Goal: Task Accomplishment & Management: Complete application form

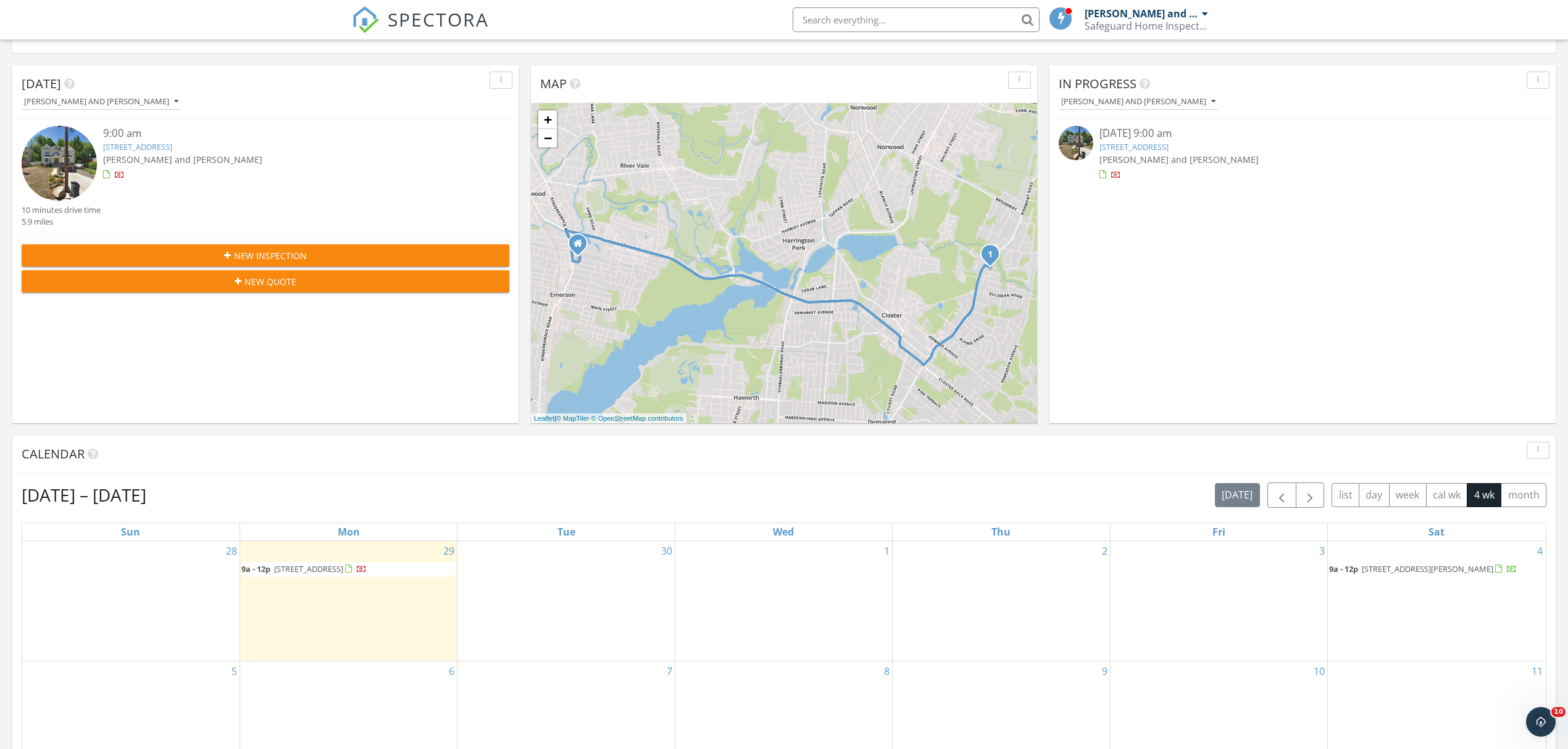
scroll to position [82, 0]
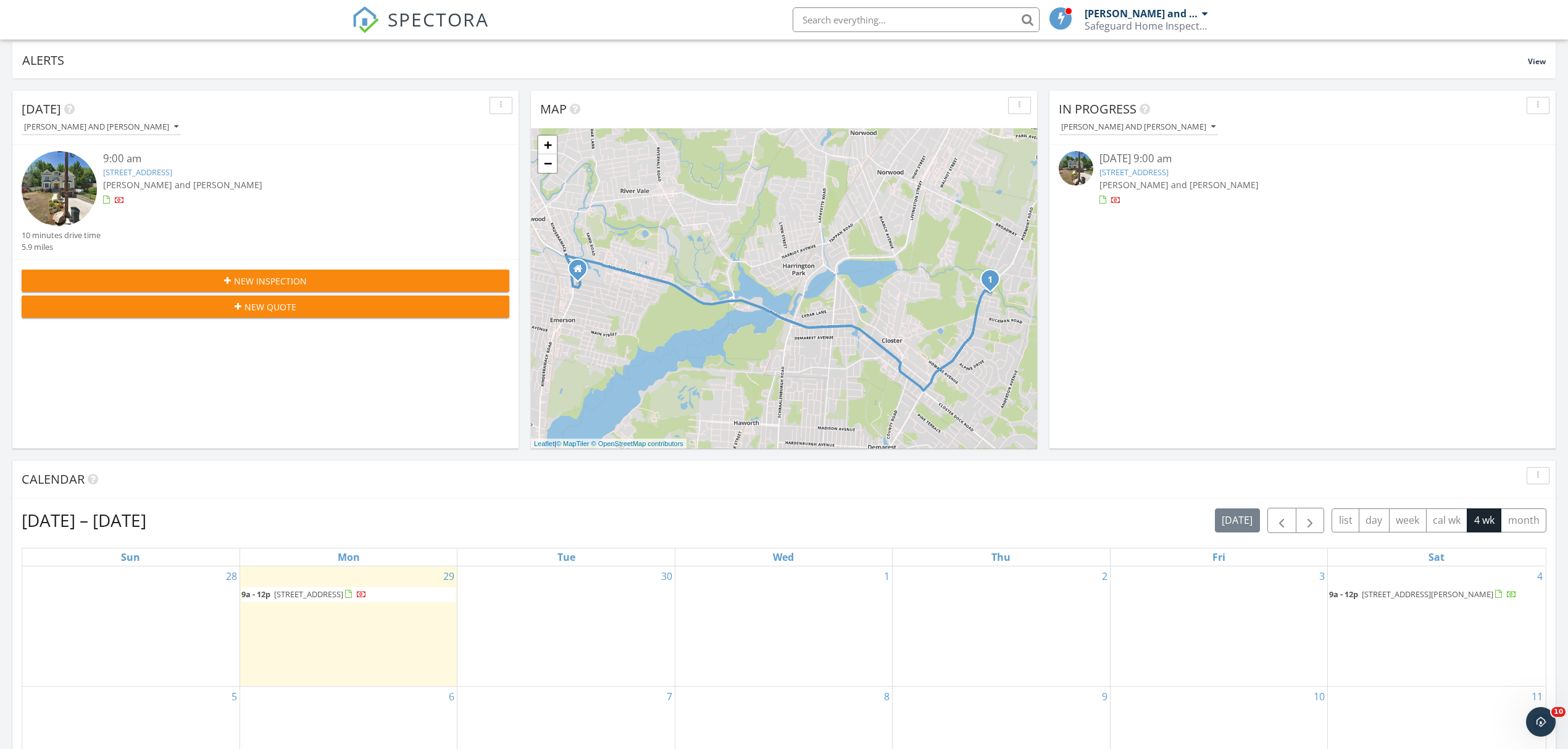
click at [348, 281] on div "New Inspection" at bounding box center [266, 280] width 468 height 13
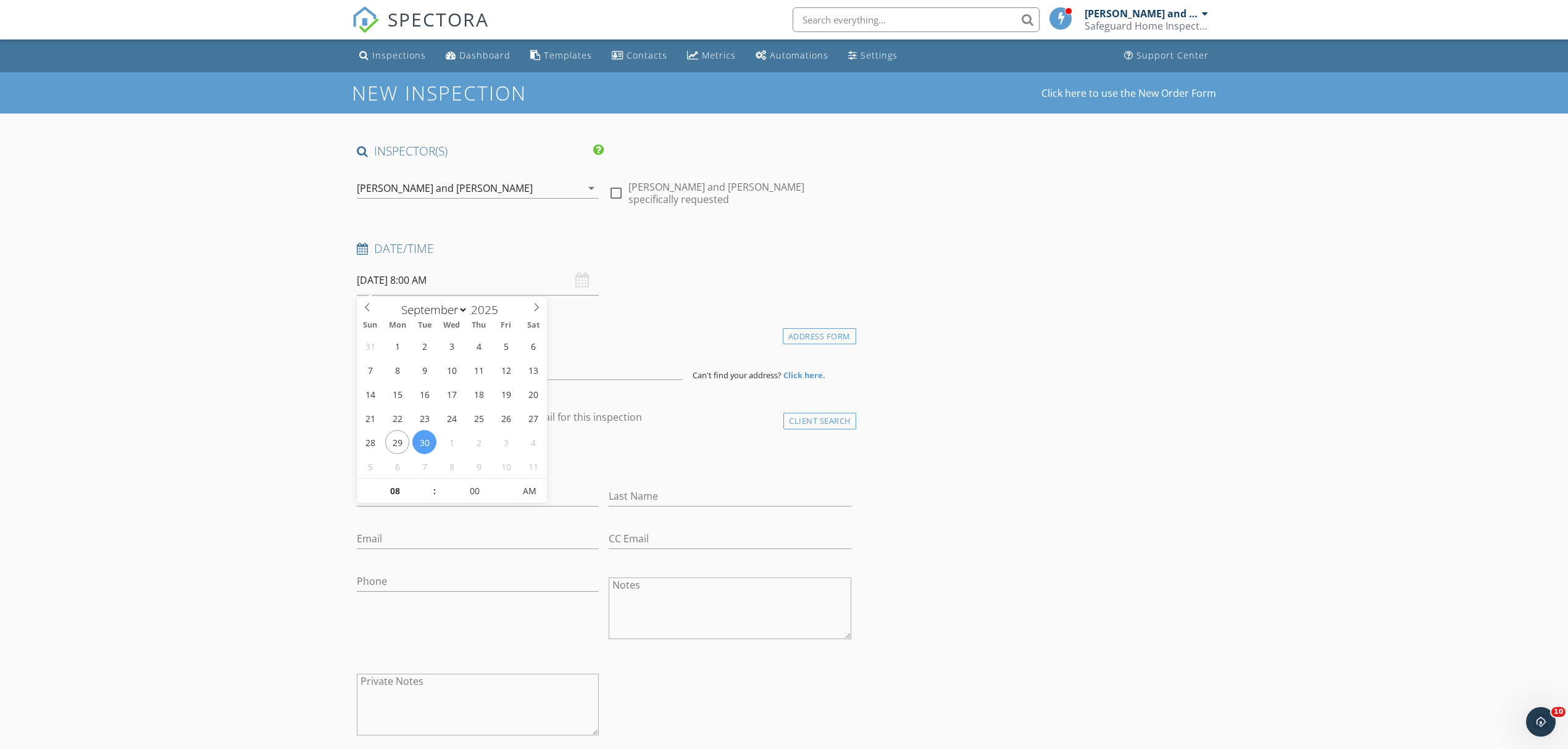
click at [557, 280] on input "09/30/2025 8:00 AM" at bounding box center [478, 280] width 242 height 30
select select "9"
type input "10/01/2025 8:00 AM"
type input "05"
type input "10/01/2025 8:05 AM"
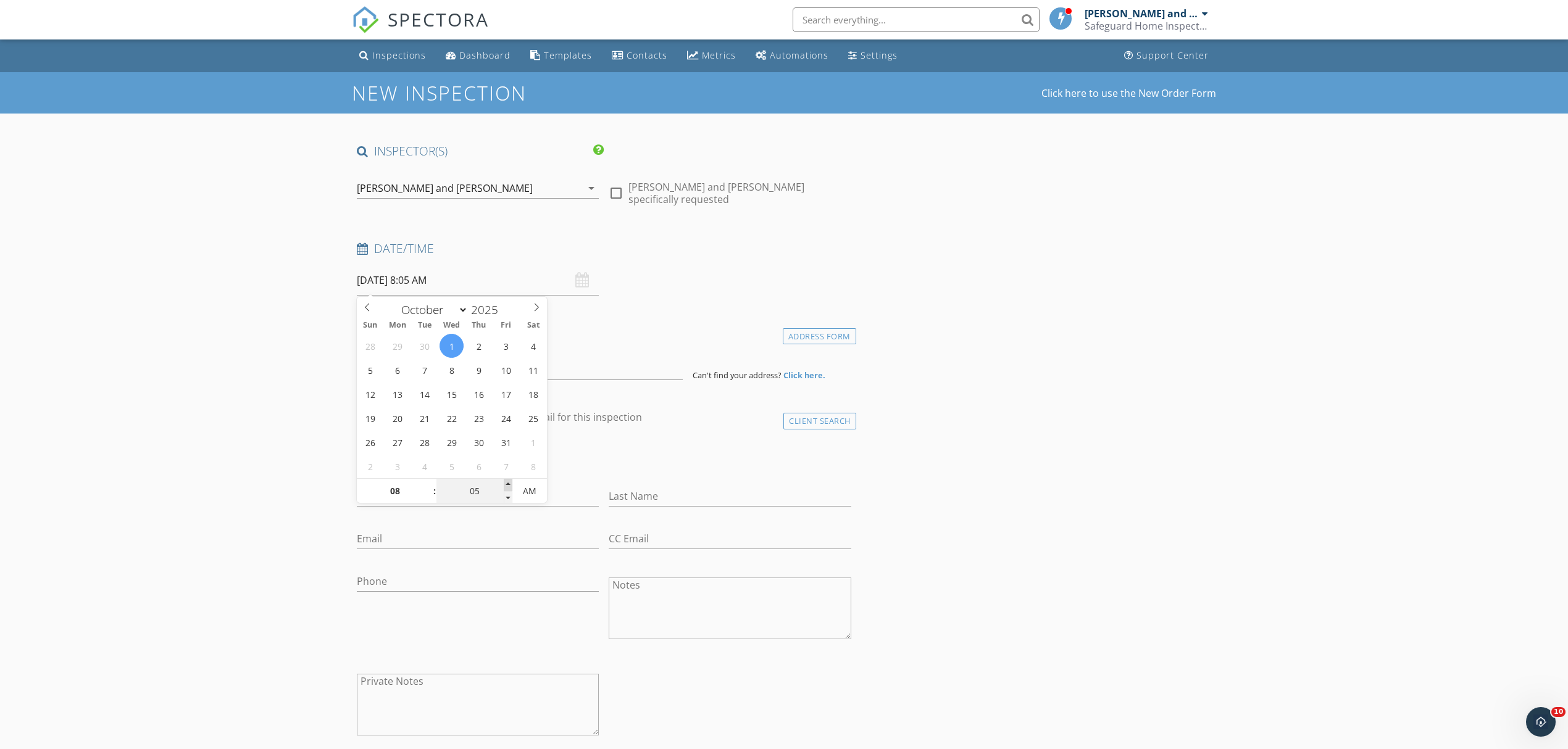
click at [509, 484] on span at bounding box center [508, 485] width 9 height 12
type input "10"
type input "10/01/2025 8:10 AM"
click at [509, 484] on span at bounding box center [508, 485] width 9 height 12
type input "15"
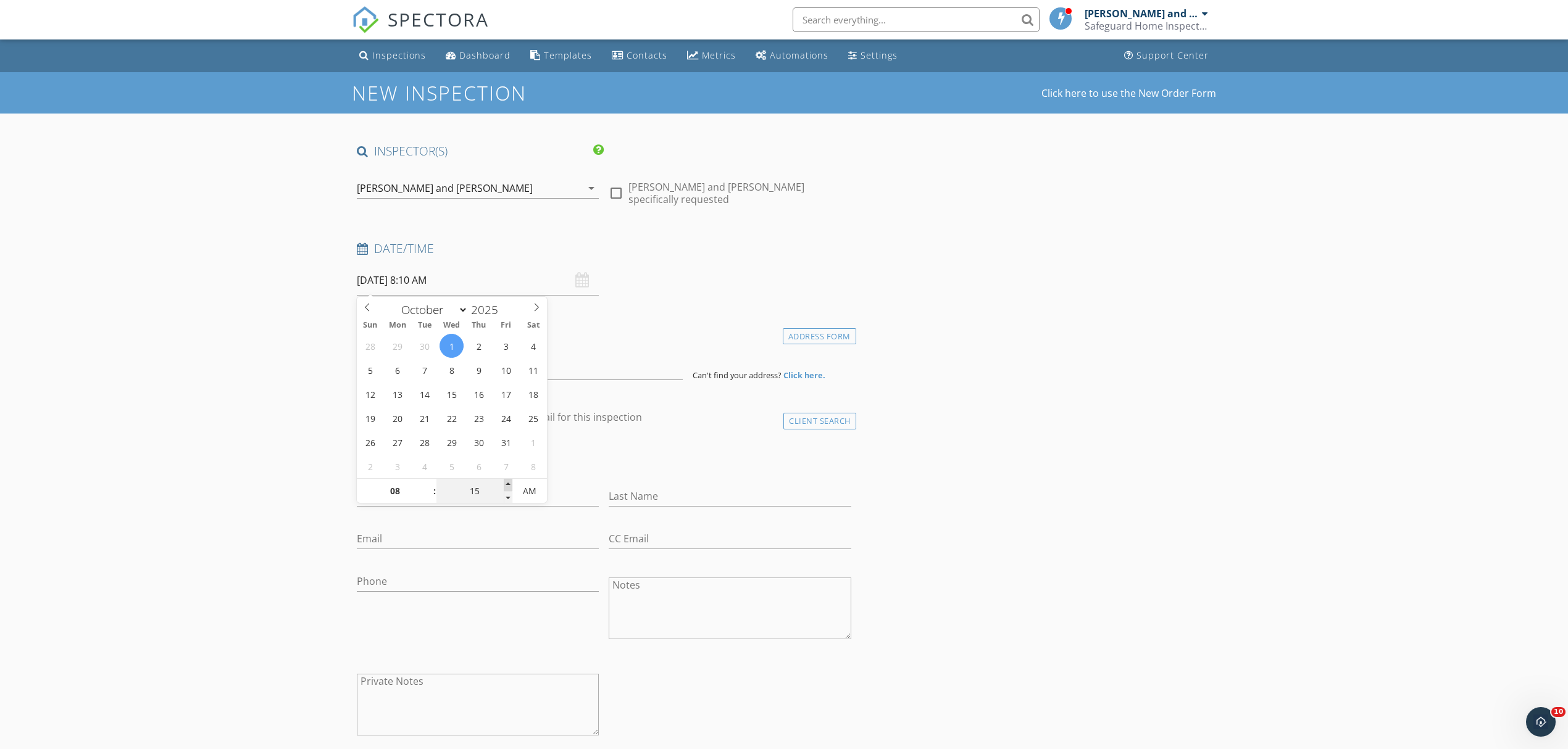
type input "10/01/2025 8:15 AM"
click at [512, 484] on span at bounding box center [508, 485] width 9 height 12
type input "20"
type input "10/01/2025 8:20 AM"
click at [512, 484] on span at bounding box center [508, 485] width 9 height 12
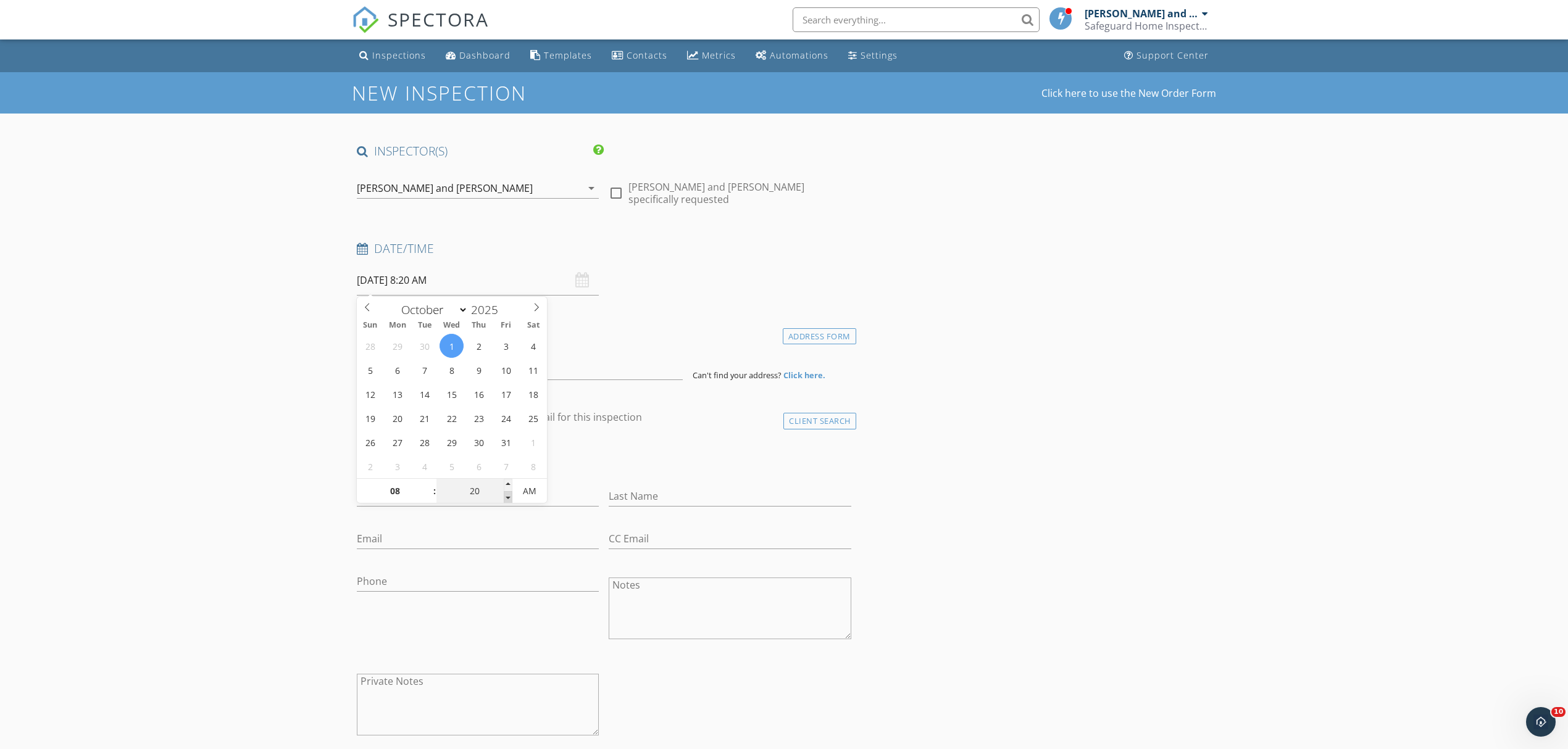
type input "15"
type input "10/01/2025 8:15 AM"
click at [510, 499] on span at bounding box center [508, 497] width 9 height 12
type input "10"
type input "10/01/2025 8:10 AM"
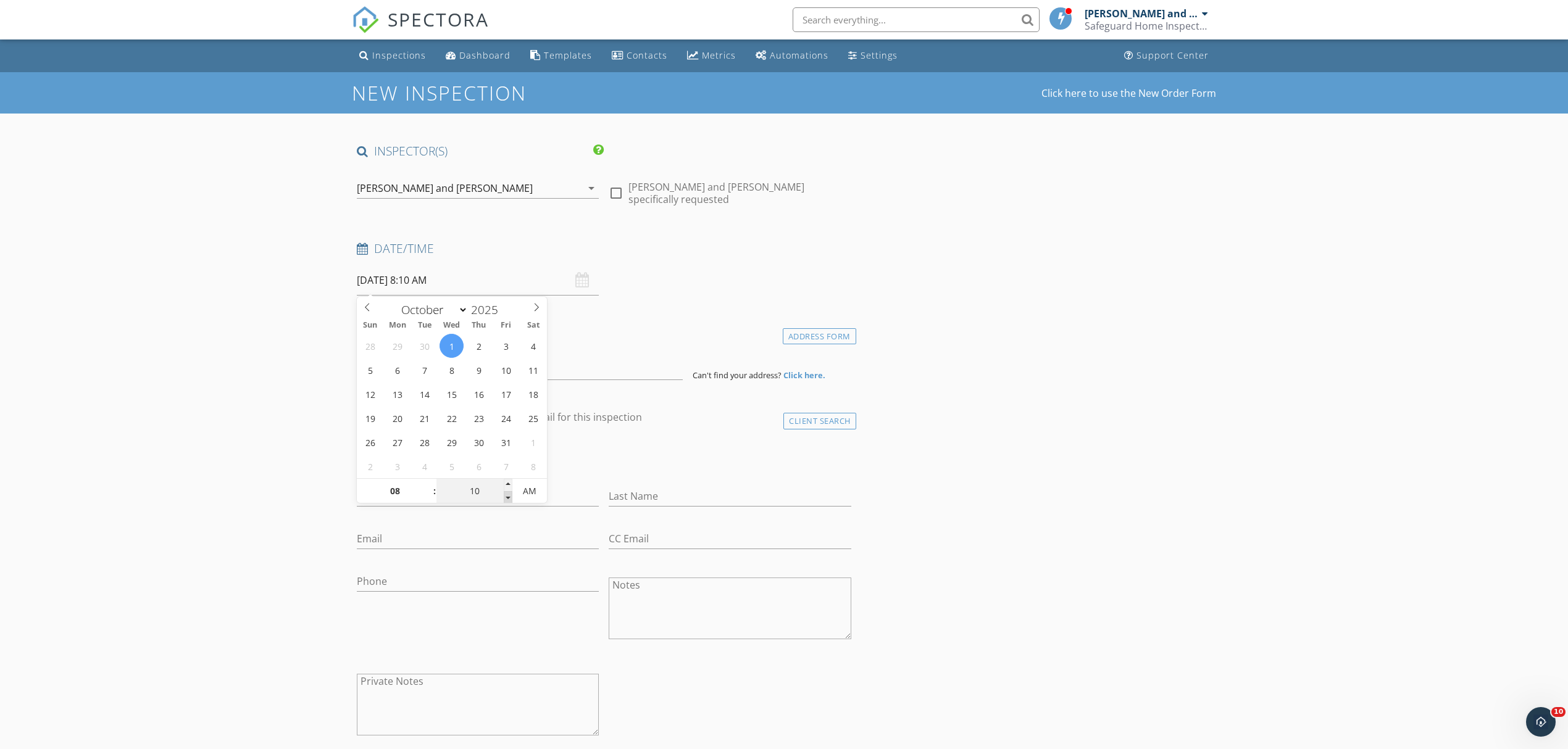
click at [510, 499] on span at bounding box center [508, 497] width 9 height 12
type input "05"
type input "10/01/2025 8:05 AM"
click at [510, 499] on span at bounding box center [508, 497] width 9 height 12
type input "00"
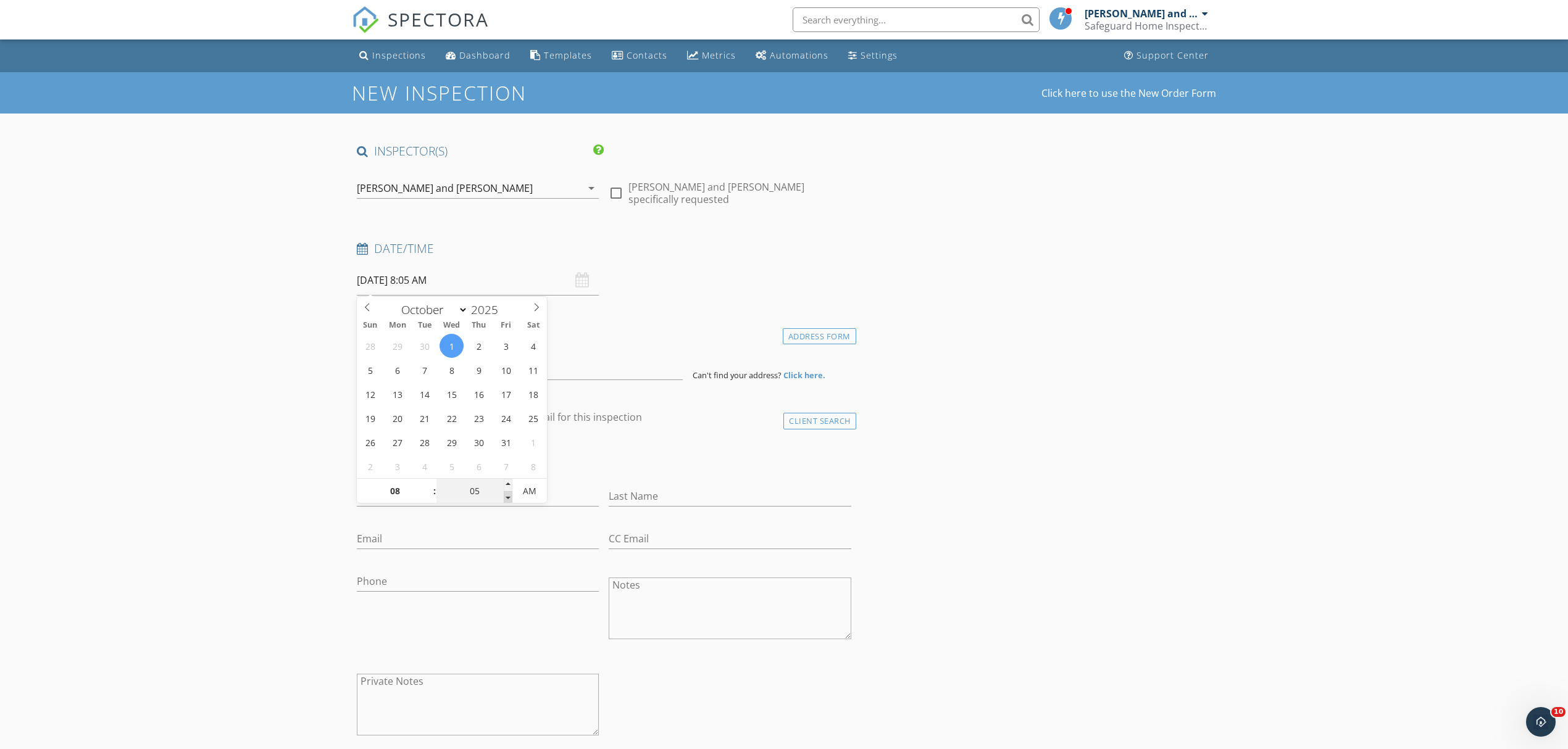
type input "10/01/2025 8:00 AM"
click at [507, 499] on span at bounding box center [508, 497] width 9 height 12
type input "09"
type input "10/01/2025 9:00 AM"
click at [428, 490] on span at bounding box center [428, 485] width 9 height 12
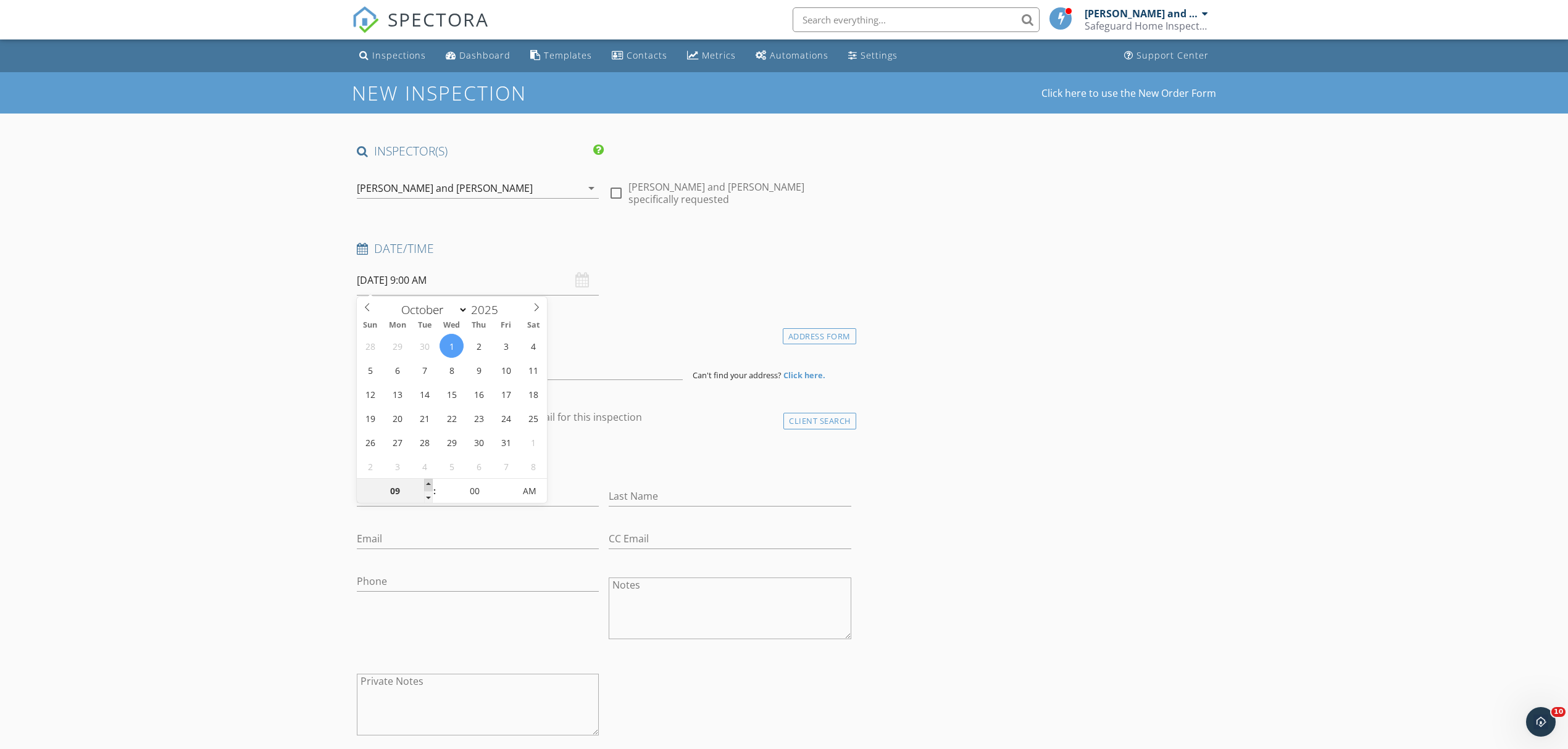
type input "10"
type input "10/01/2025 10:00 AM"
click at [428, 485] on span at bounding box center [428, 485] width 9 height 12
type input "11"
type input "10/01/2025 11:00 AM"
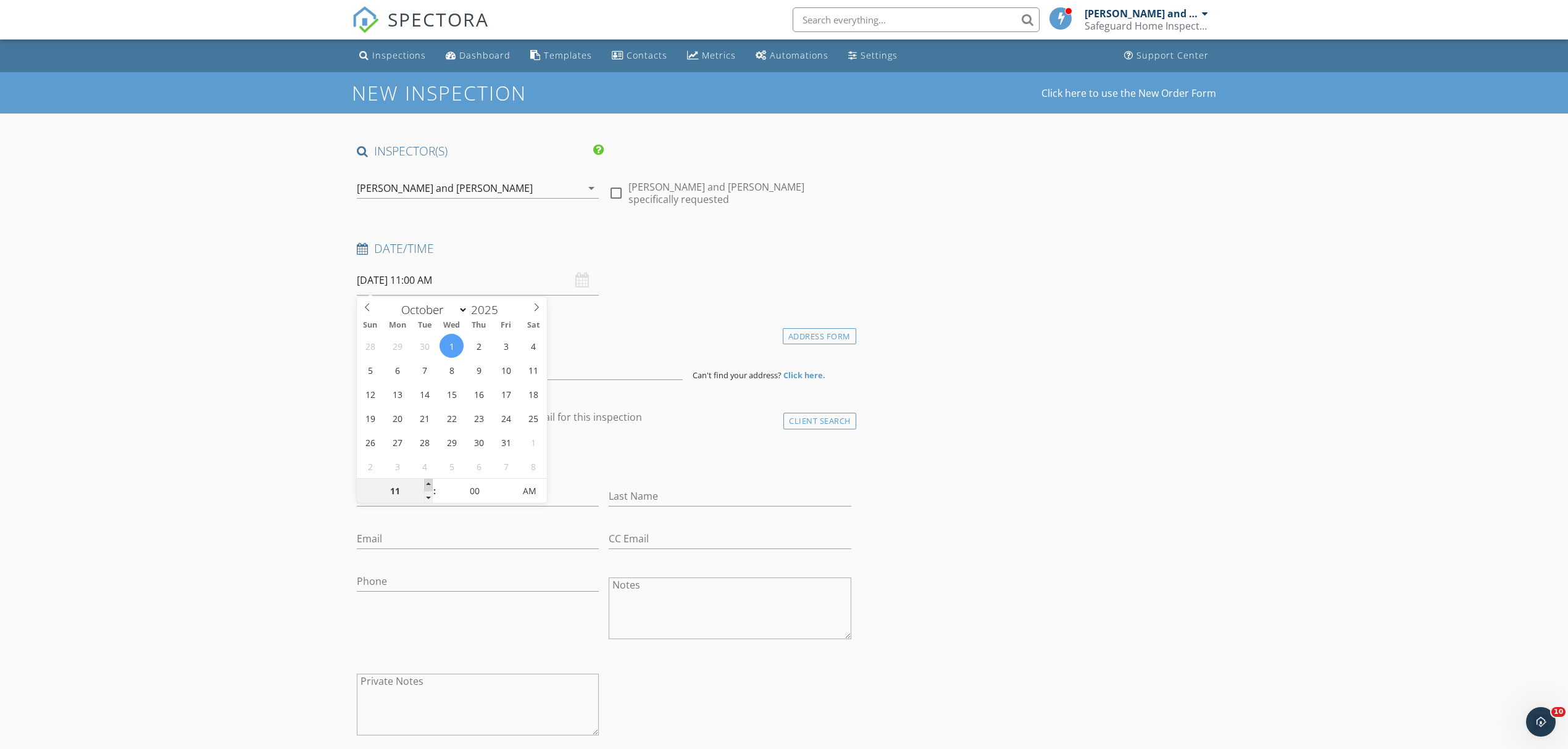
click at [428, 485] on span at bounding box center [428, 485] width 9 height 12
type input "12"
type input "10/01/2025 12:00 PM"
click at [428, 485] on span at bounding box center [428, 485] width 9 height 12
type input "01"
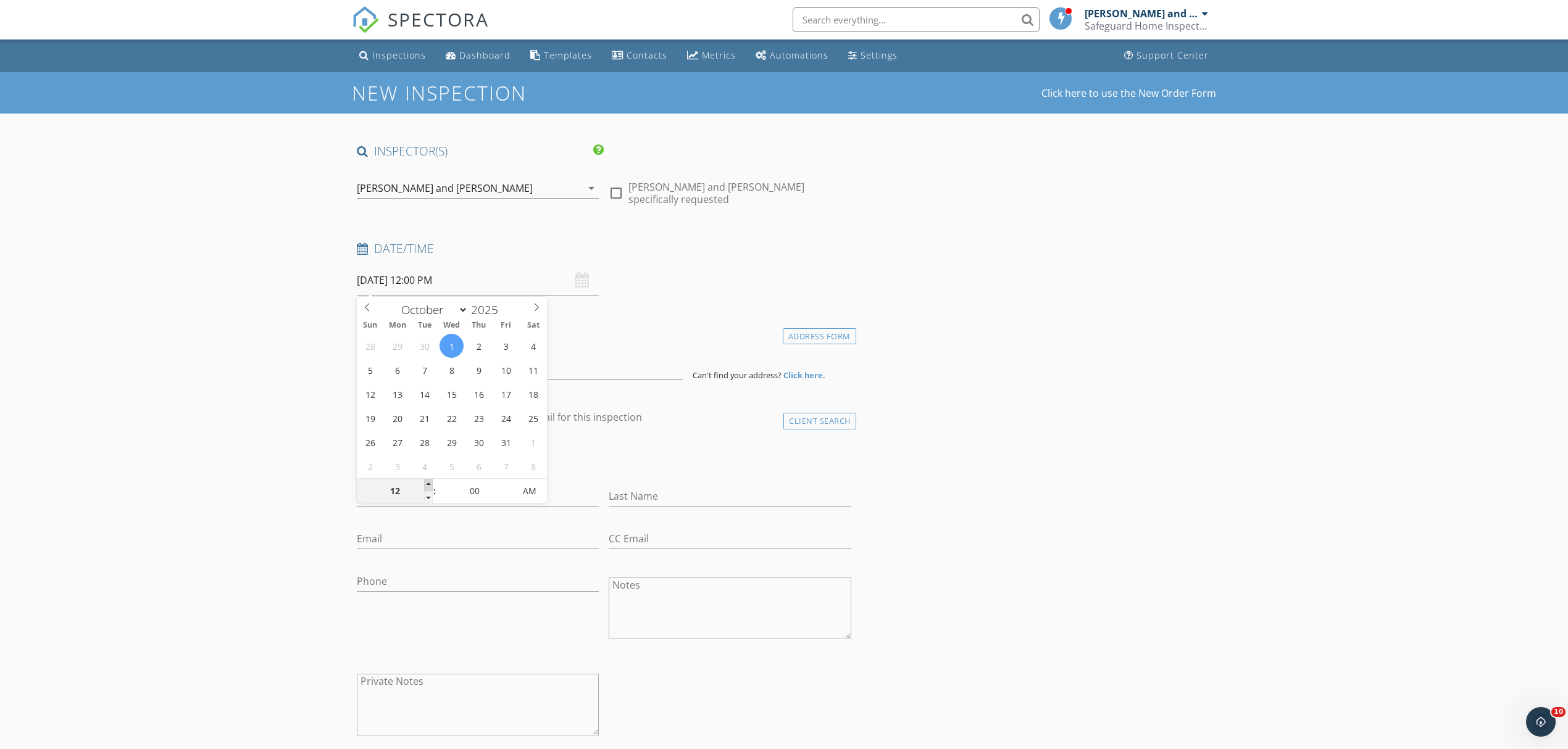
type input "10/01/2025 1:00 PM"
click at [428, 485] on span at bounding box center [428, 485] width 9 height 12
type input "02"
type input "10/01/2025 2:00 PM"
click at [428, 485] on span at bounding box center [428, 485] width 9 height 12
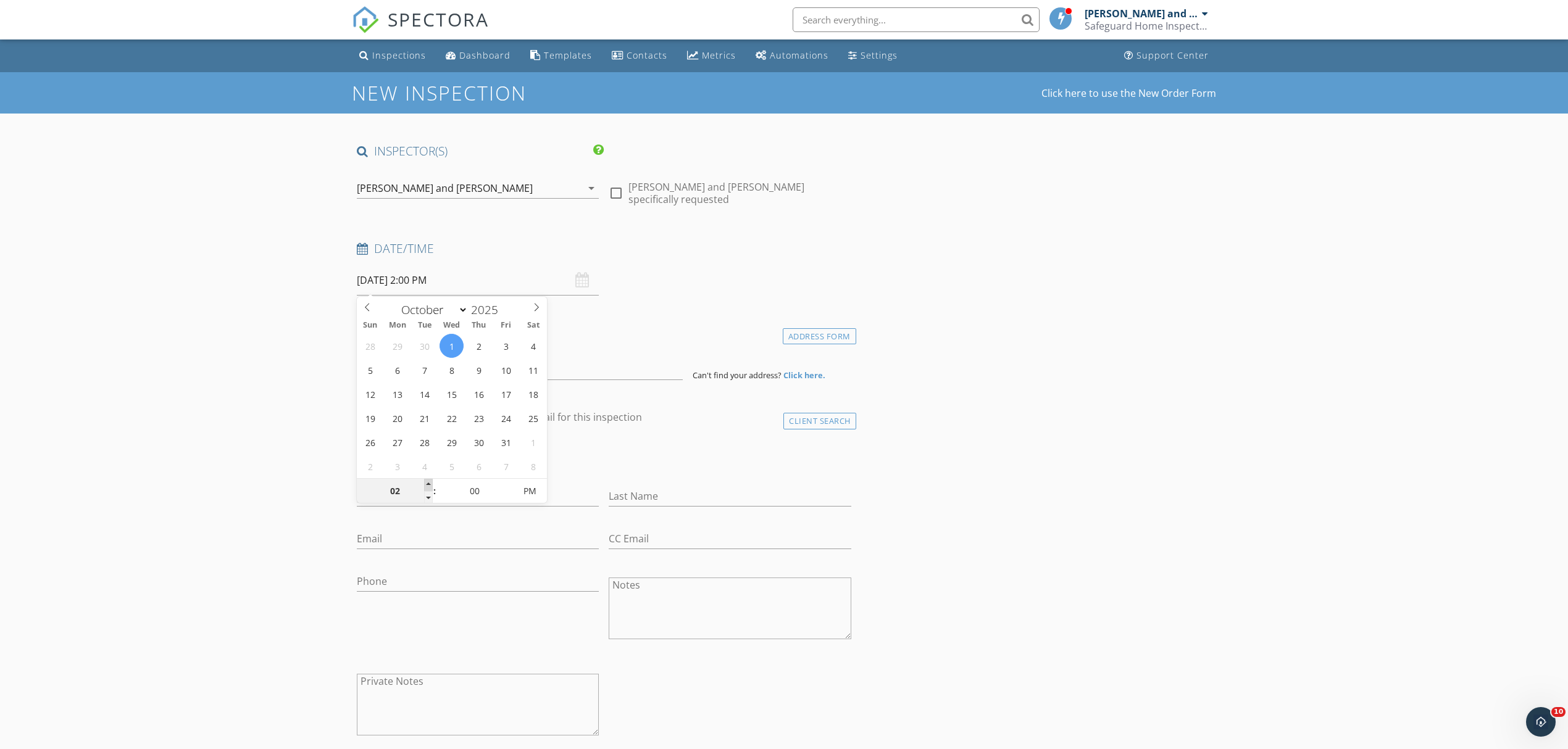
type input "03"
type input "[DATE] 3:00 PM"
click at [428, 485] on span at bounding box center [428, 485] width 9 height 12
click at [470, 373] on input at bounding box center [520, 365] width 326 height 30
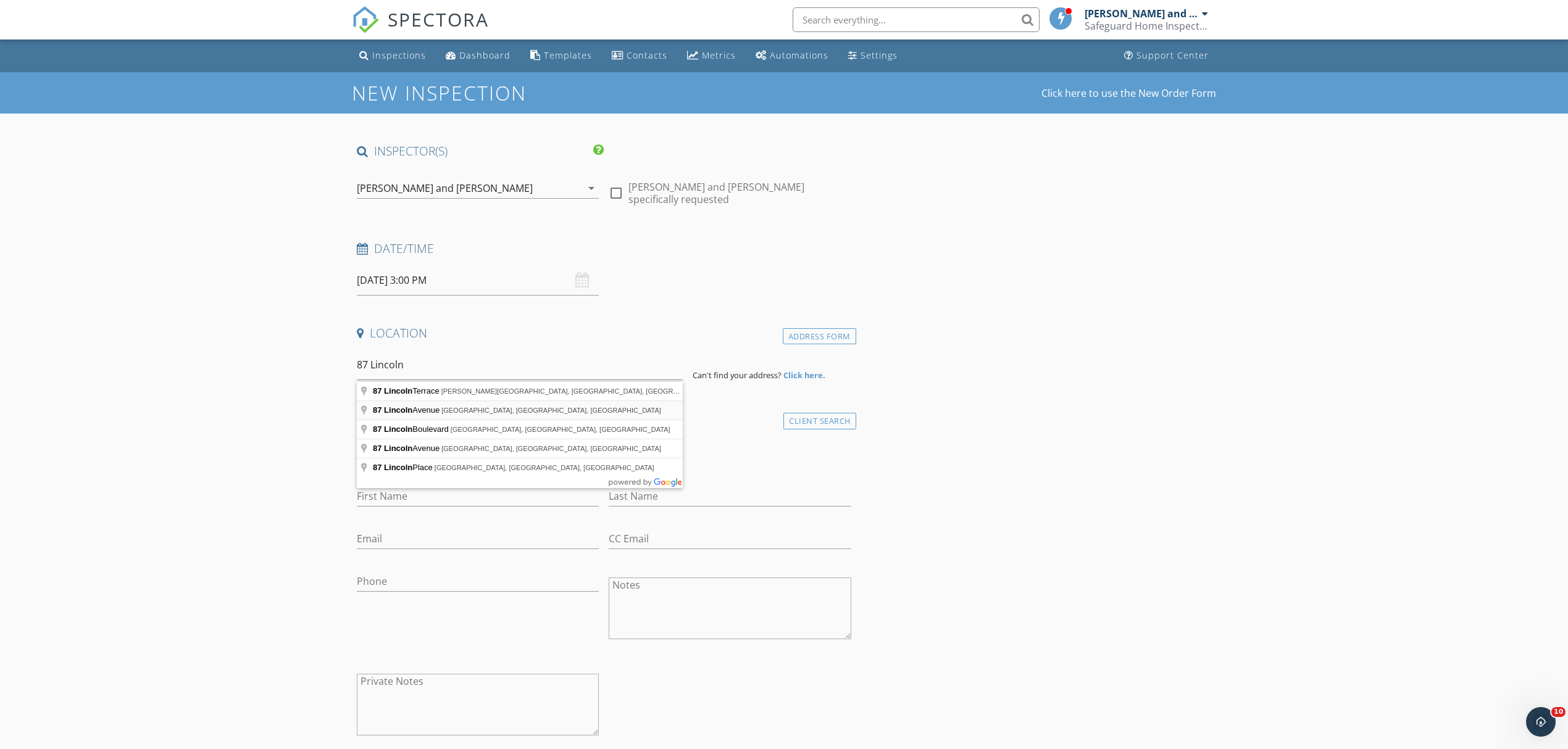
type input "87 Lincoln Avenue, Clifton, NJ, USA"
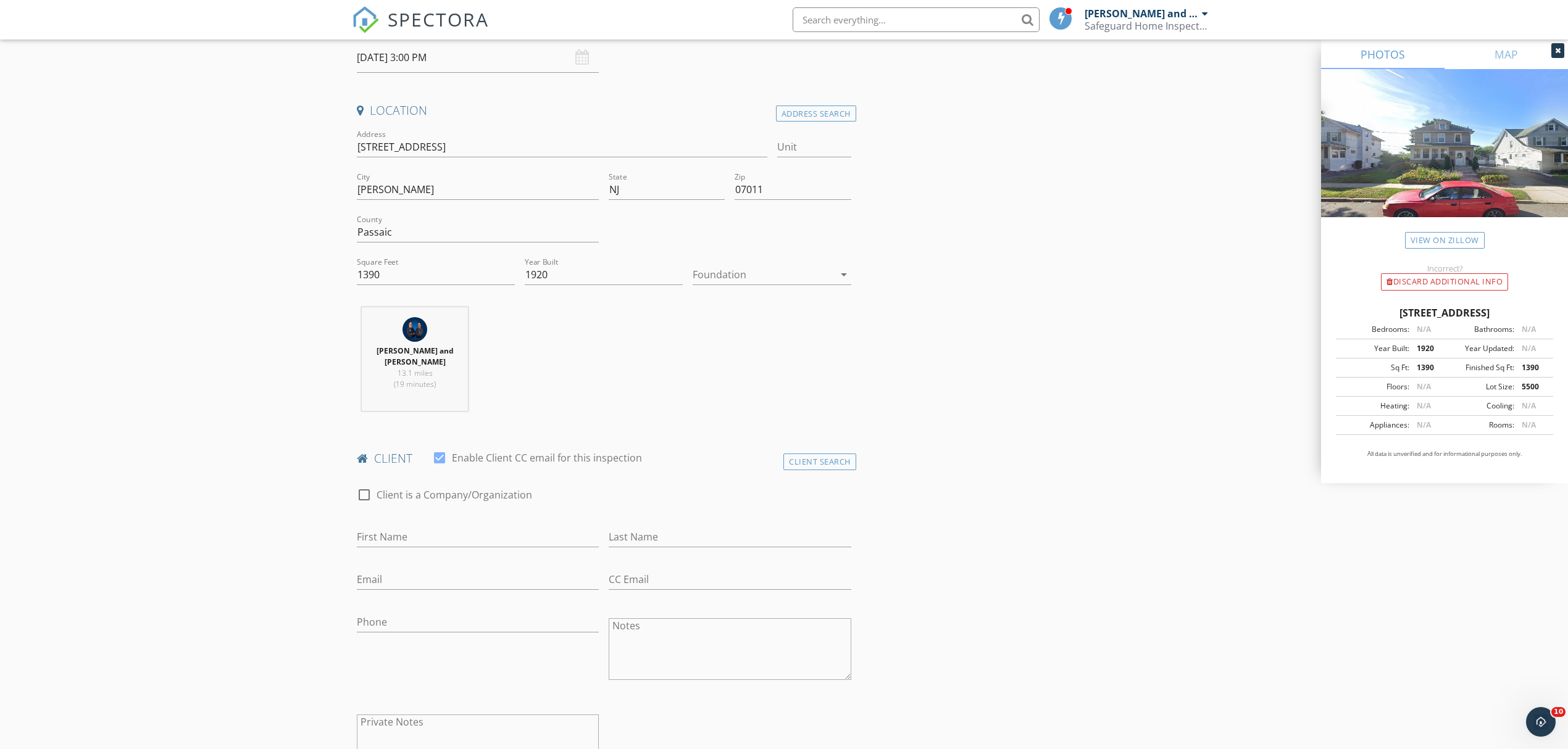
scroll to position [247, 0]
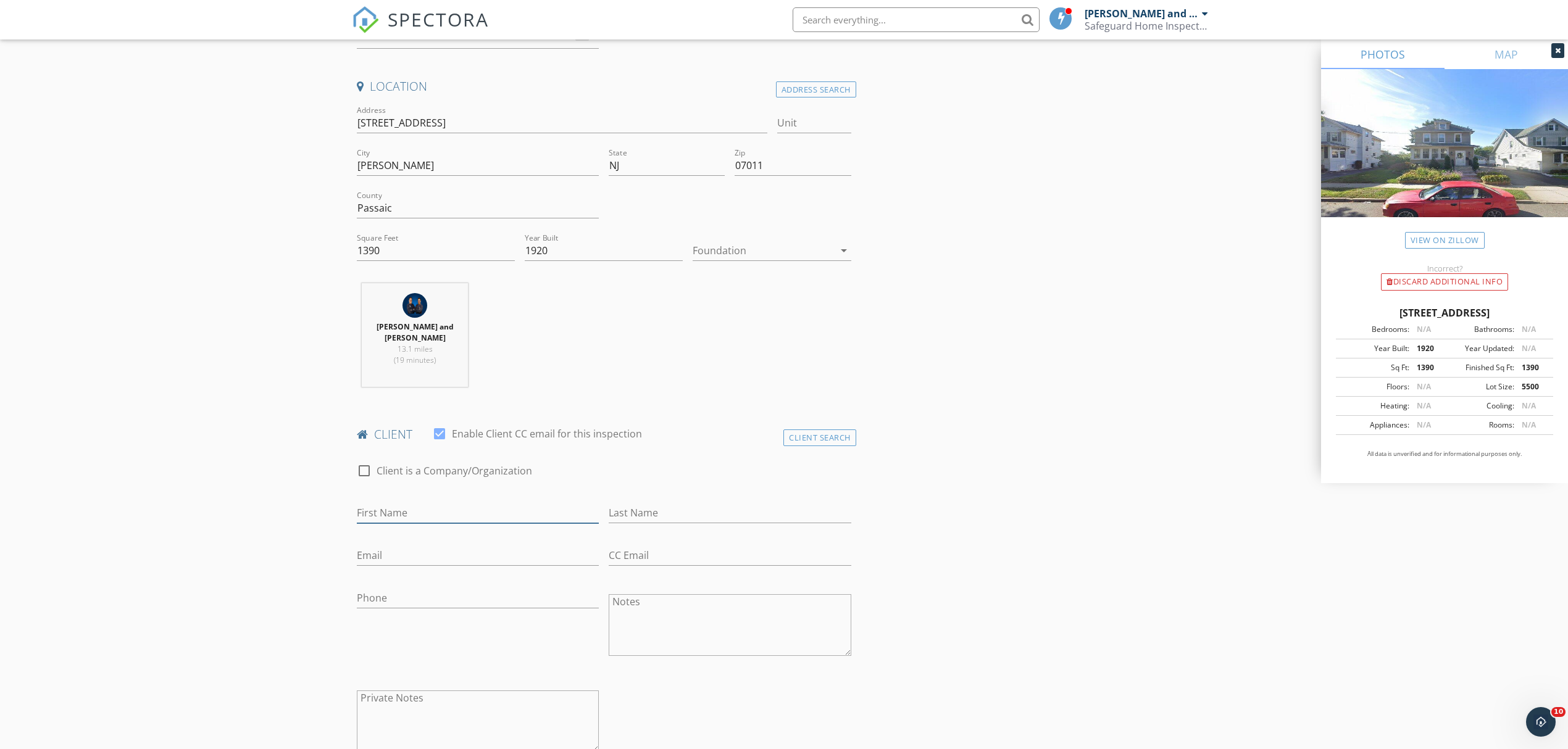
click at [403, 503] on input "First Name" at bounding box center [478, 513] width 242 height 20
type input "Imani"
type input "Ihmaid"
click at [437, 590] on input "Phone" at bounding box center [478, 598] width 242 height 20
type input "[PHONE_NUMBER]"
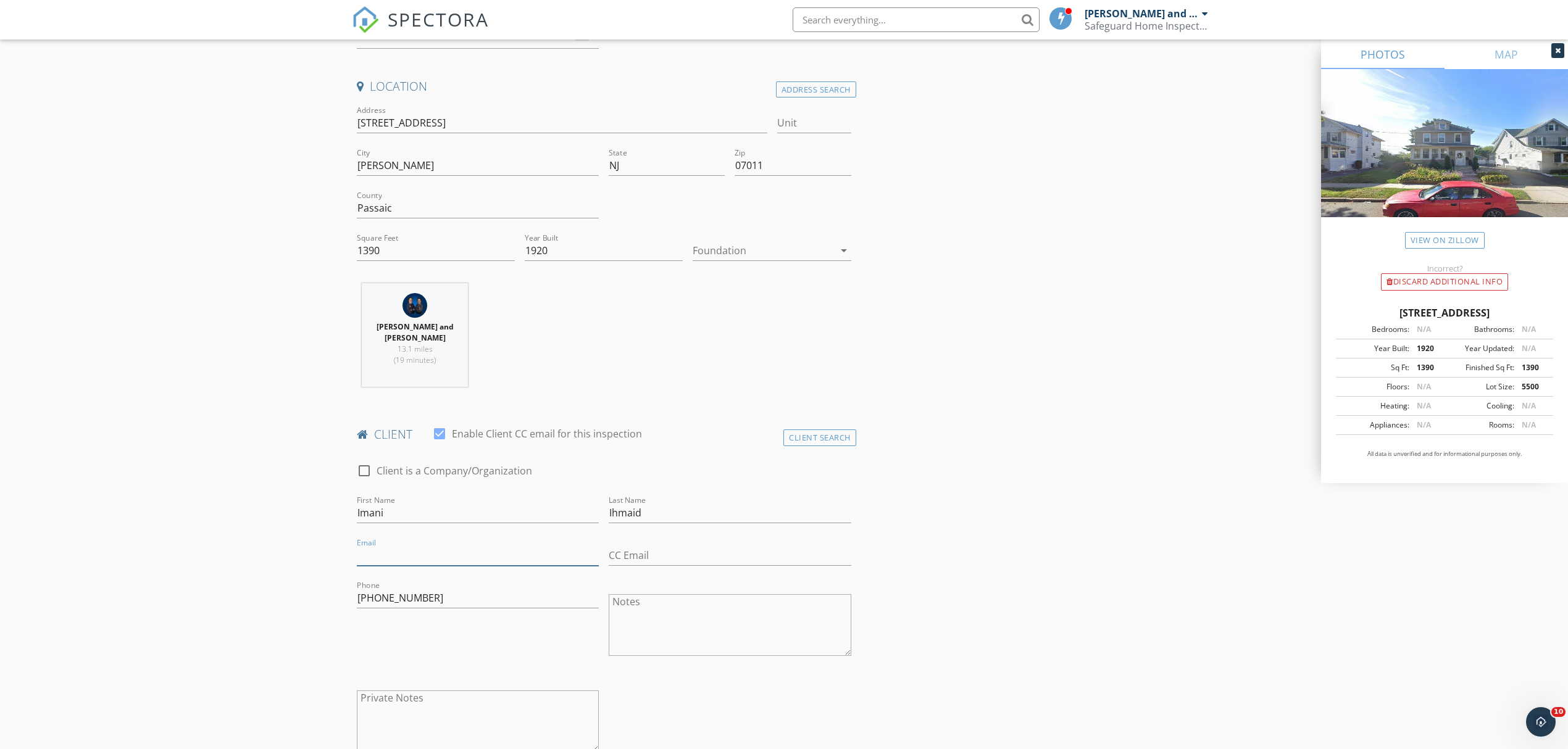
click at [462, 545] on input "Email" at bounding box center [478, 555] width 242 height 20
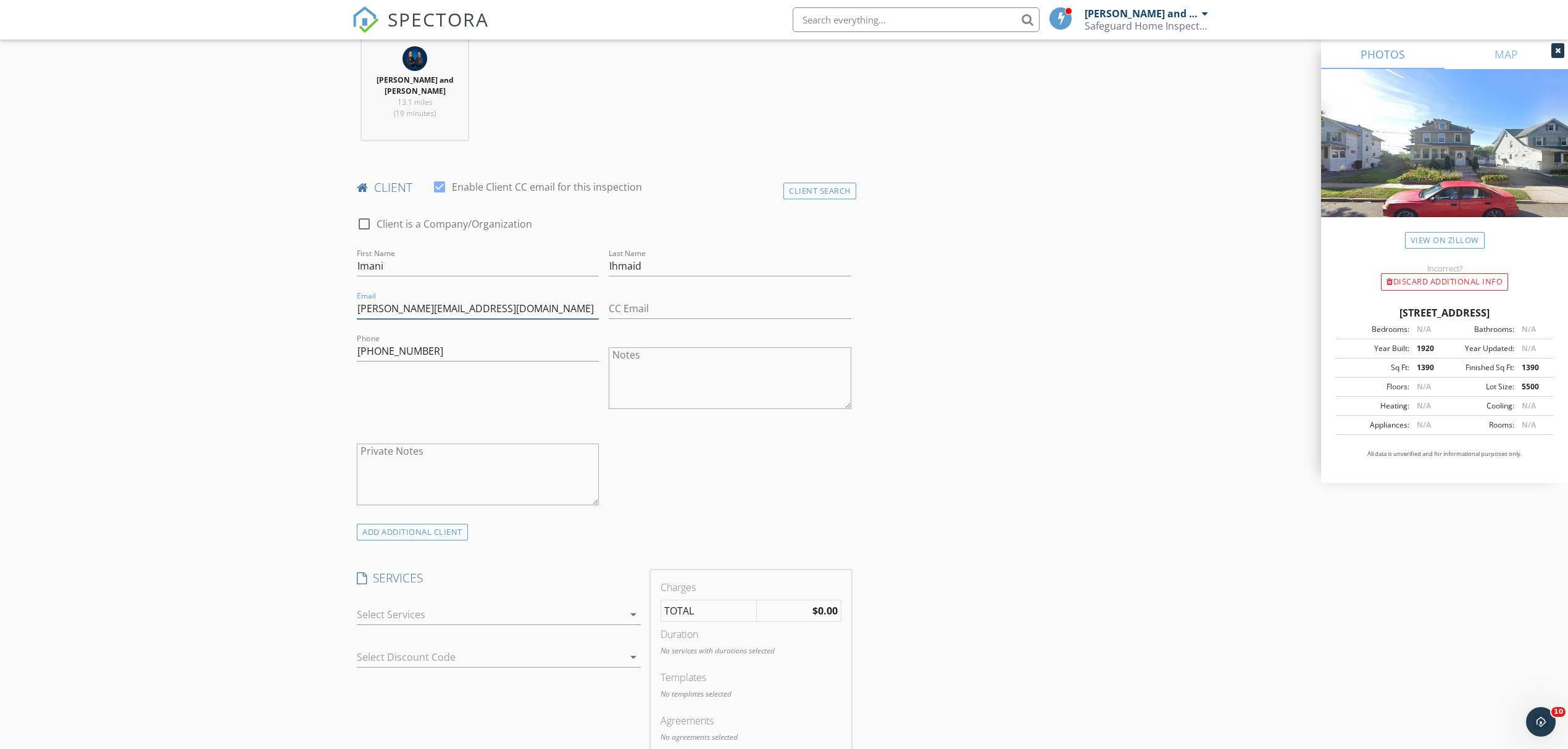
type input "[PERSON_NAME][EMAIL_ADDRESS][DOMAIN_NAME]"
click at [505, 606] on div at bounding box center [490, 614] width 266 height 19
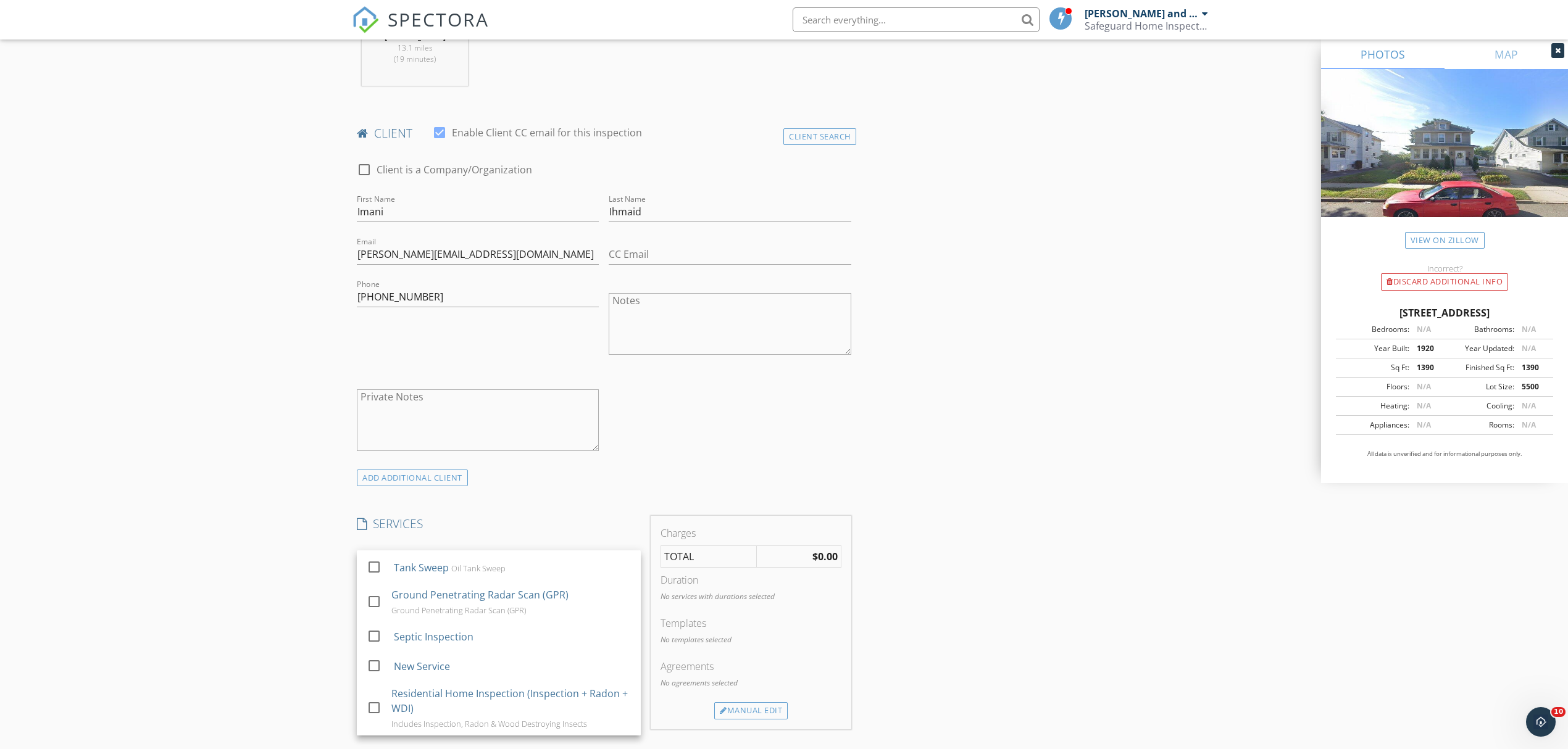
scroll to position [576, 0]
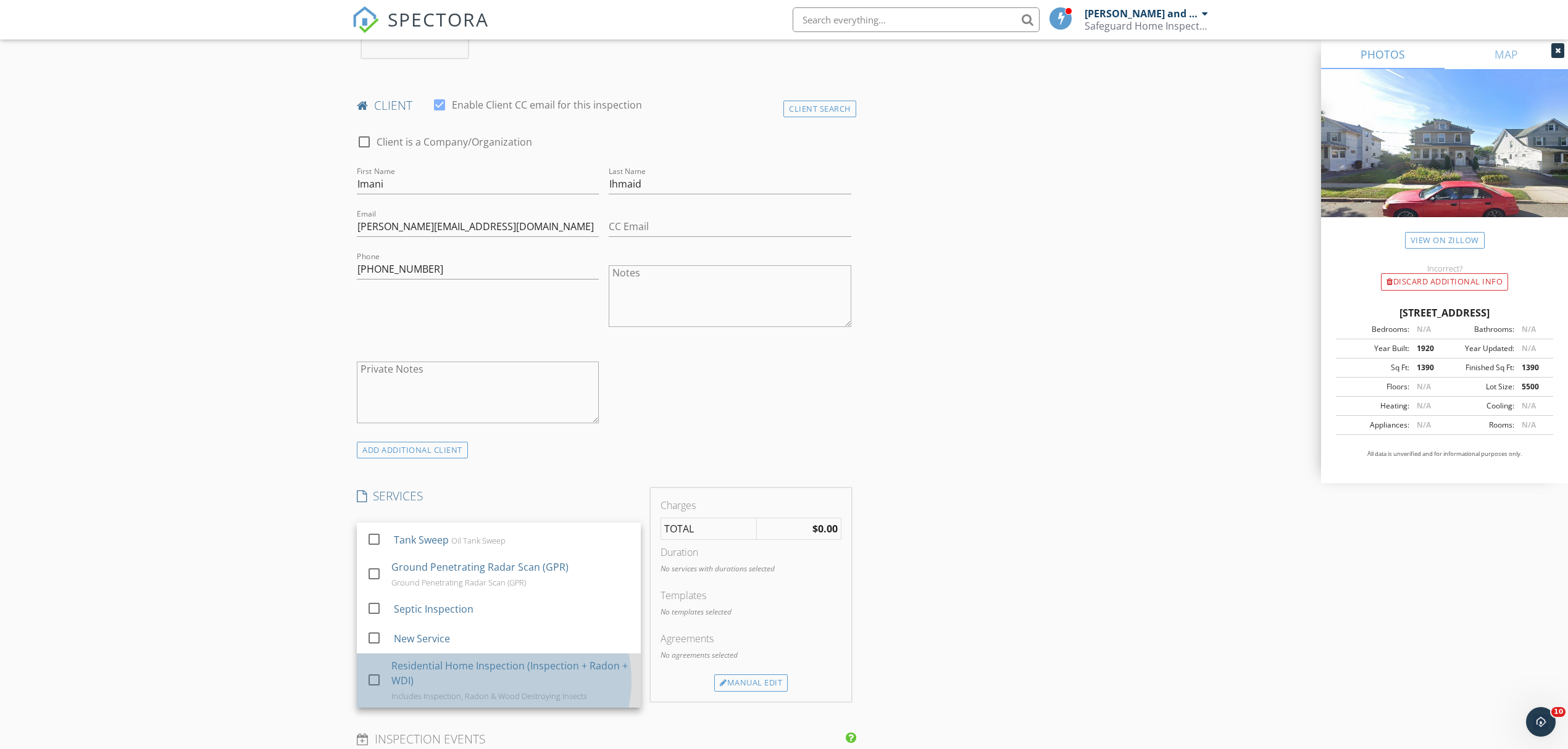
click at [519, 662] on div "Residential Home Inspection (Inspection + Radon + WDI)" at bounding box center [511, 673] width 239 height 29
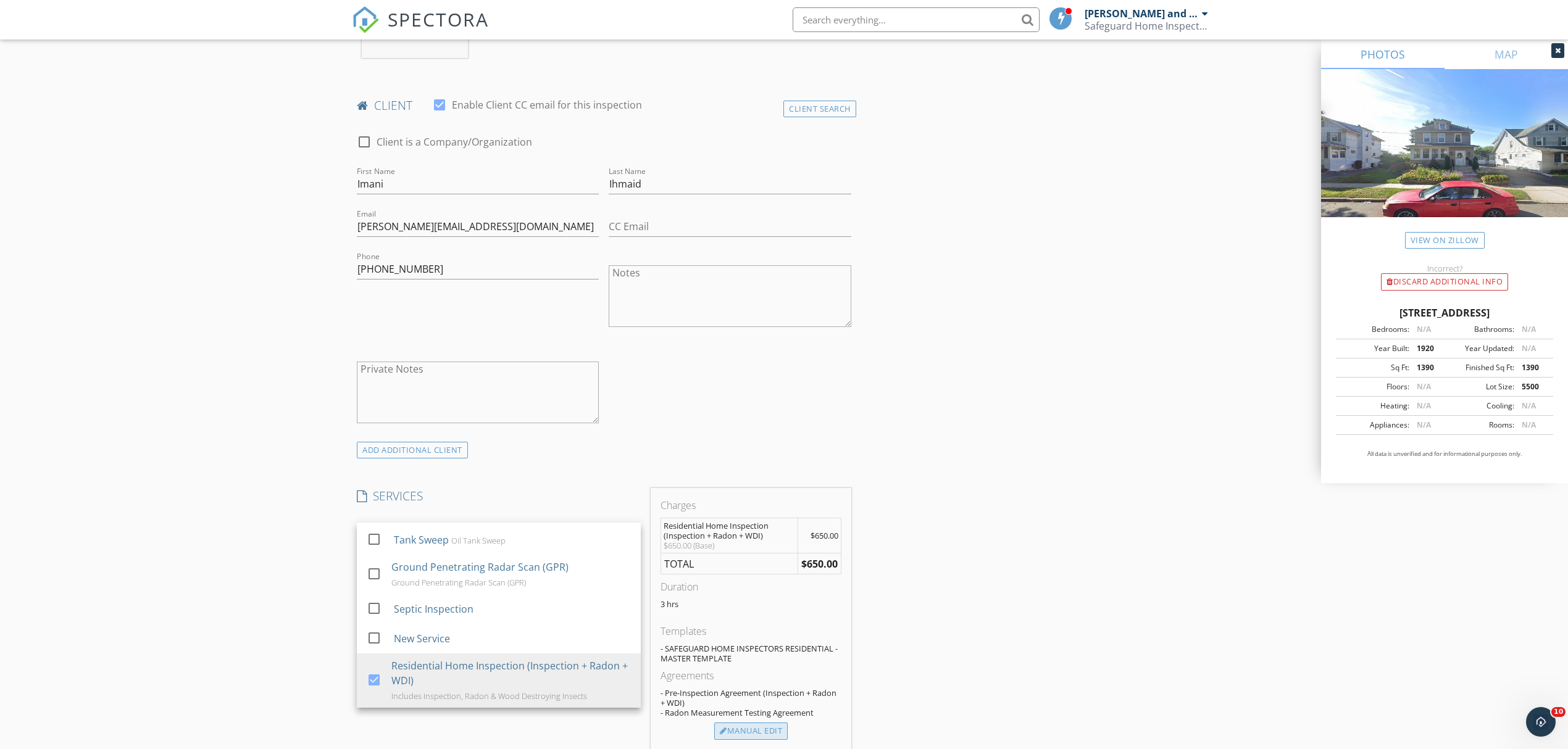
click at [761, 723] on div "Manual Edit" at bounding box center [751, 731] width 74 height 17
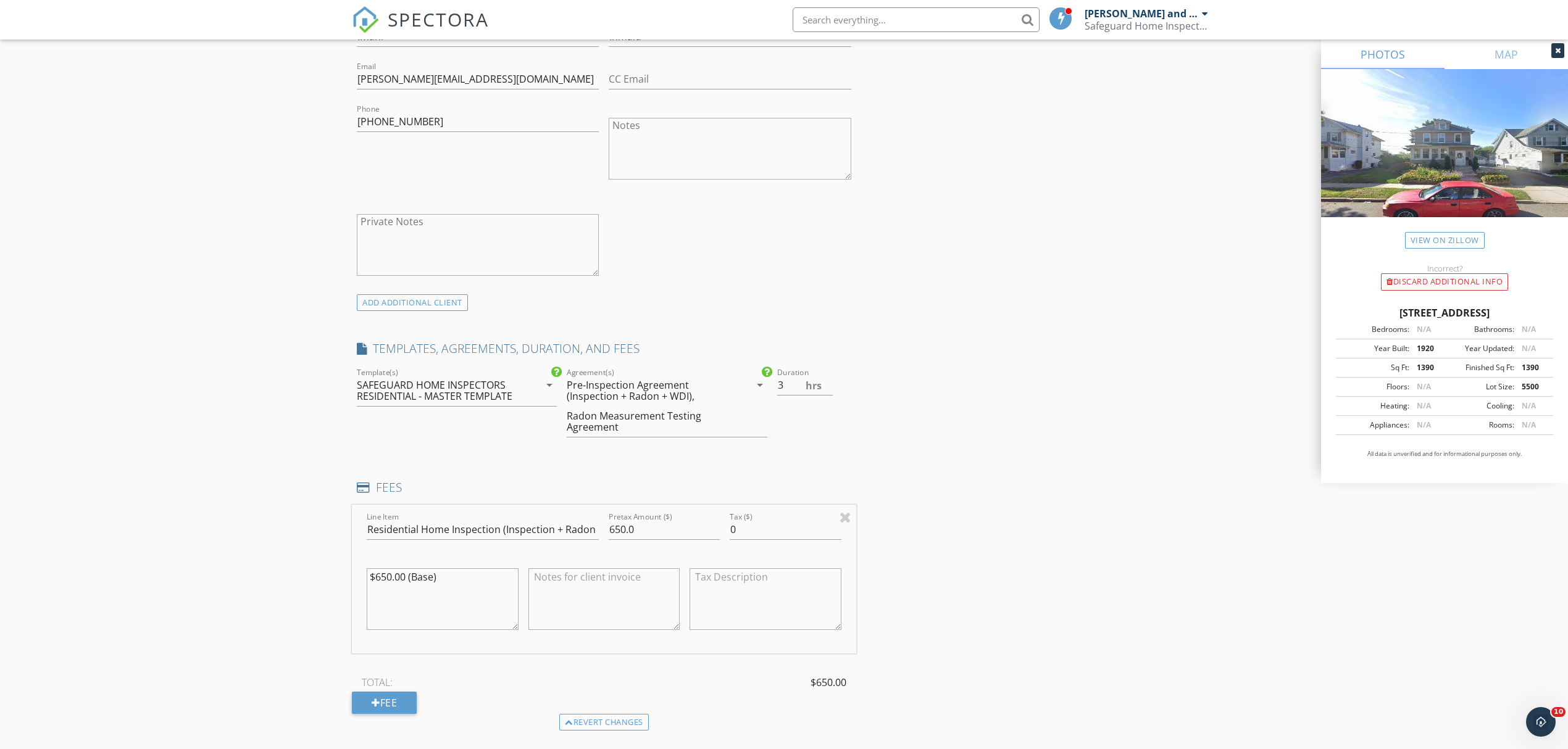
scroll to position [822, 0]
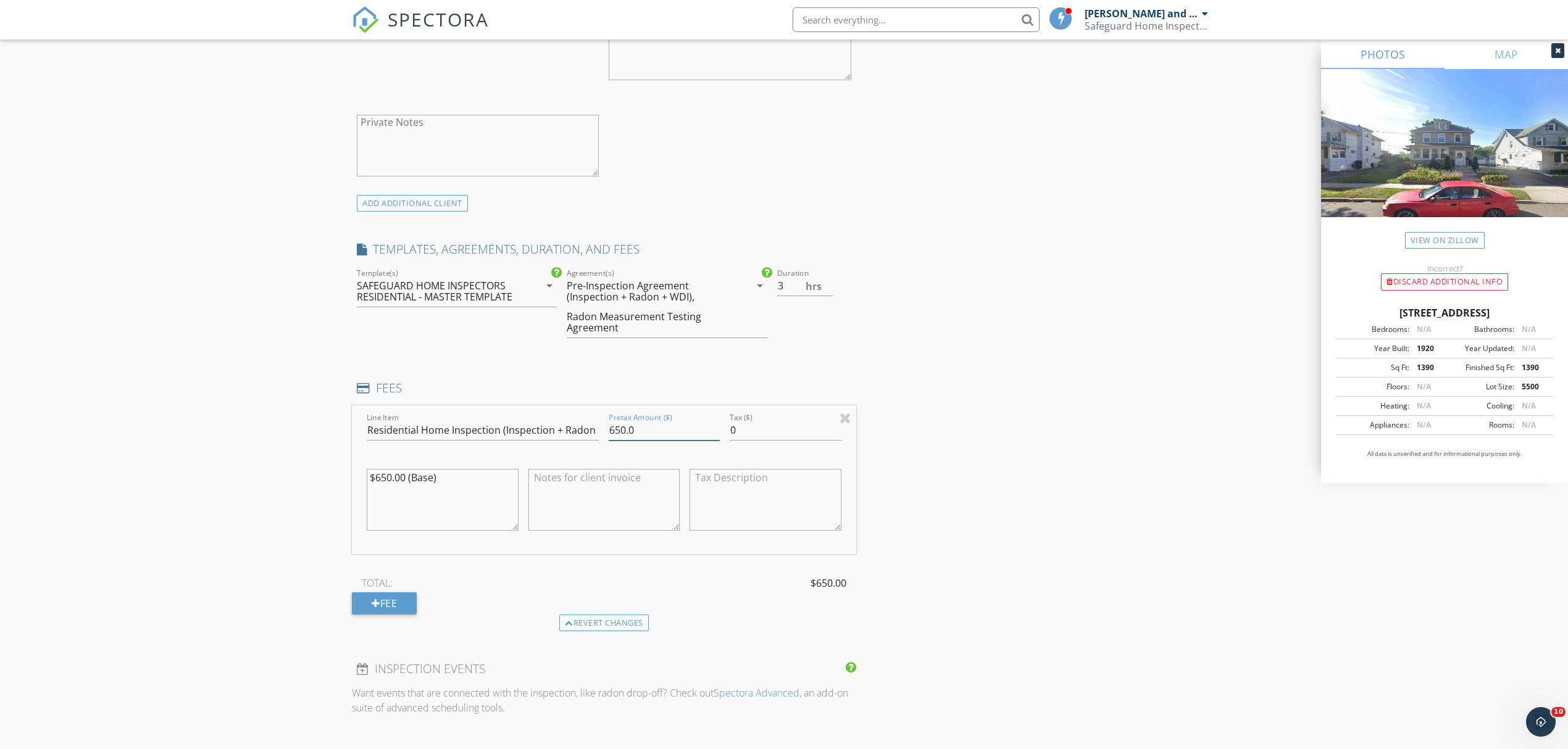
drag, startPoint x: 587, startPoint y: 424, endPoint x: 521, endPoint y: 426, distance: 66.0
click at [526, 424] on div "Line Item Residential Home Inspection (Inspection + Radon + WDI) Pretax Amount …" at bounding box center [604, 480] width 504 height 148
type input "700"
drag, startPoint x: 489, startPoint y: 472, endPoint x: 324, endPoint y: 460, distance: 165.4
click at [334, 466] on div "New Inspection Click here to use the New Order Form INSPECTOR(S) check_box Fred…" at bounding box center [784, 454] width 1568 height 2408
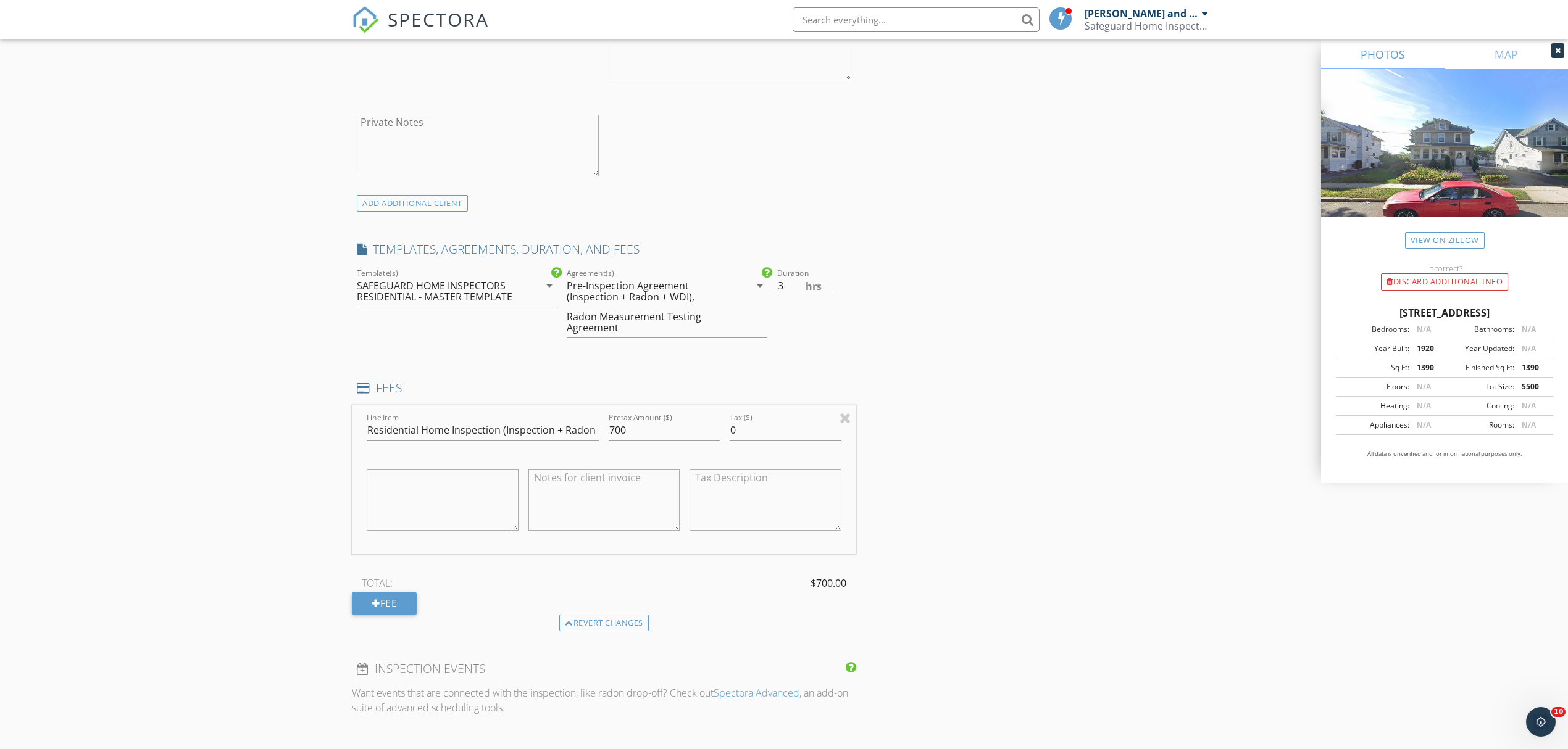
click at [604, 469] on textarea at bounding box center [604, 499] width 152 height 61
paste textarea "$650.00 (Base)"
click at [589, 469] on textarea "$650.00 (Base)" at bounding box center [604, 499] width 152 height 61
type textarea "$650.00 (if cash)"
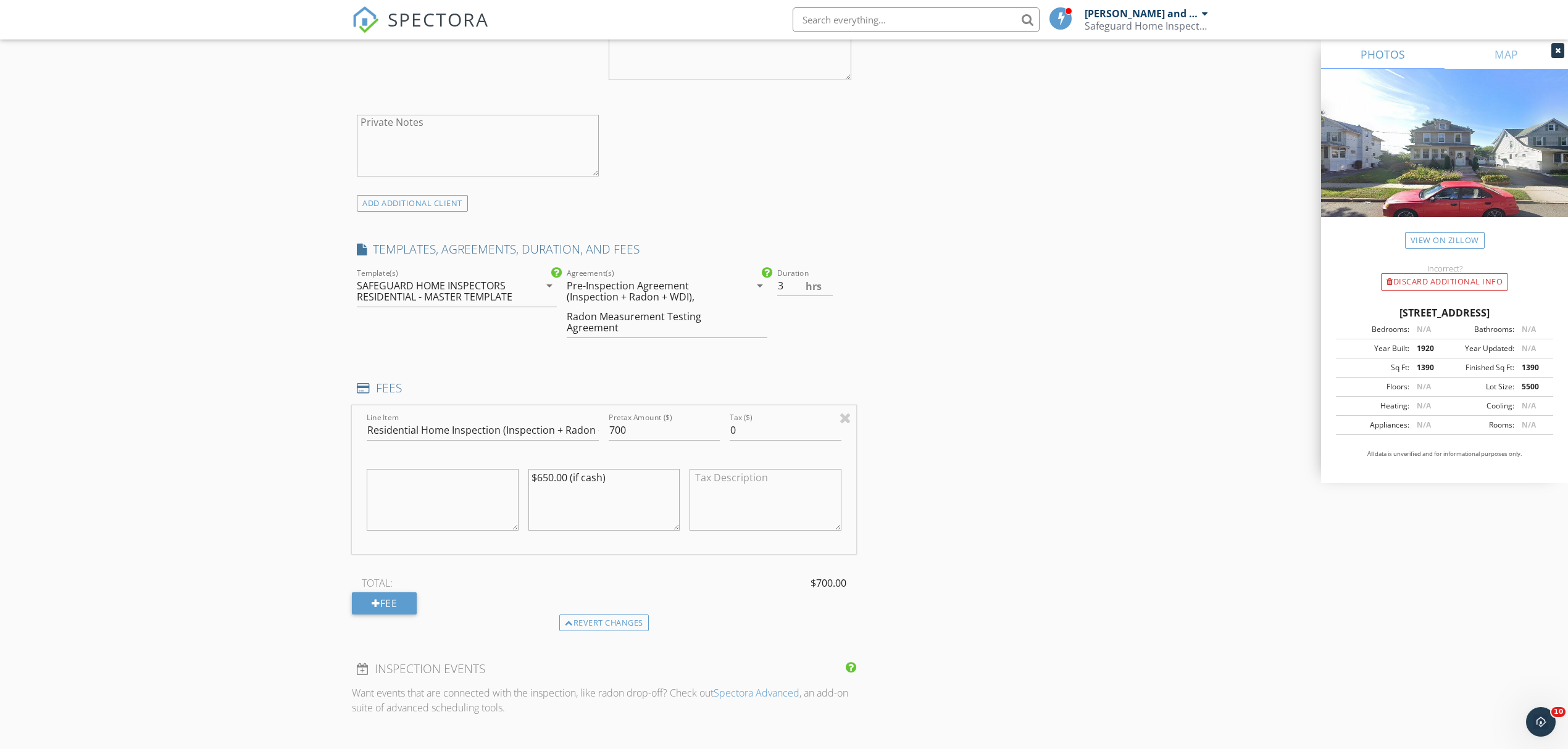
click at [662, 574] on div "TOTAL: $700.00" at bounding box center [604, 583] width 504 height 19
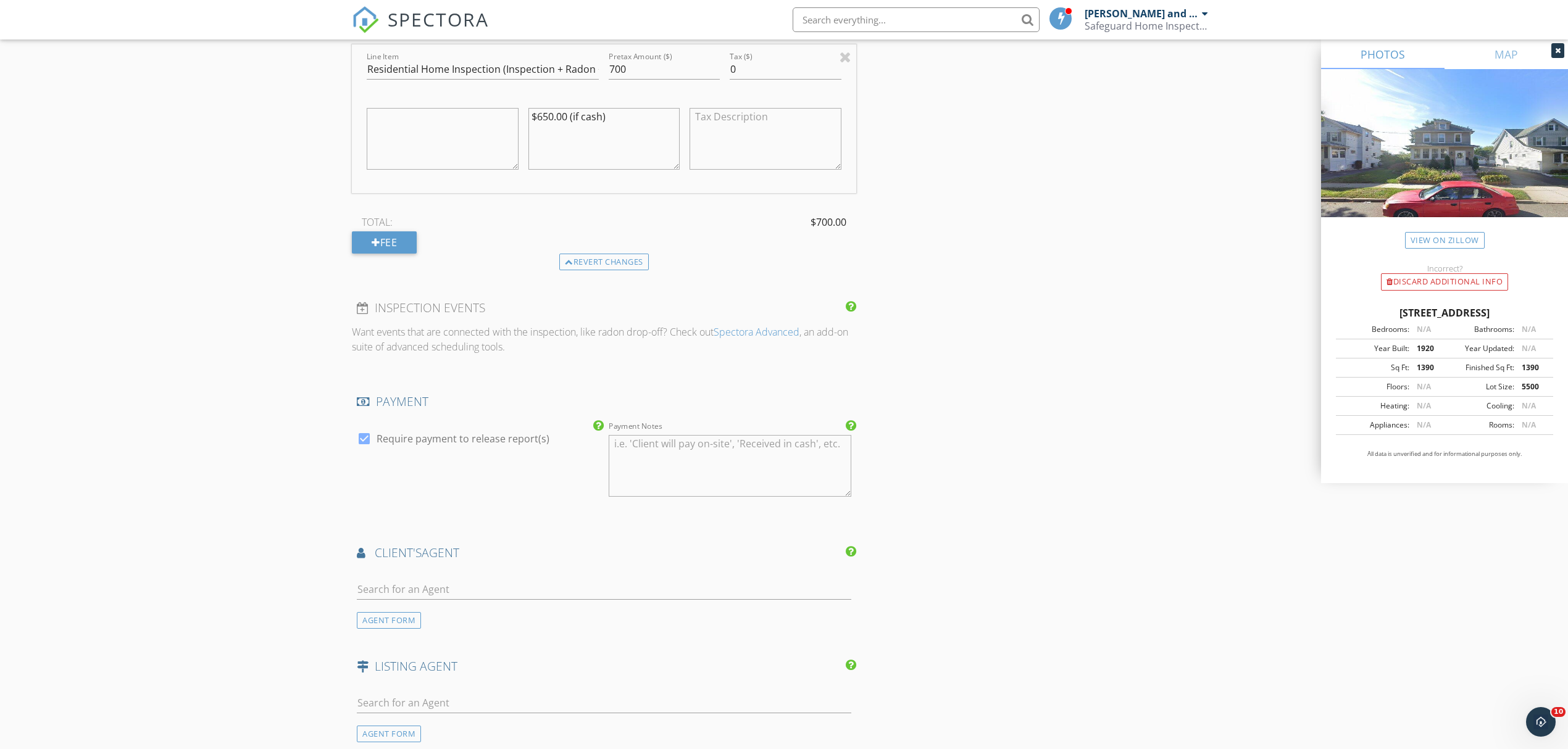
scroll to position [1234, 0]
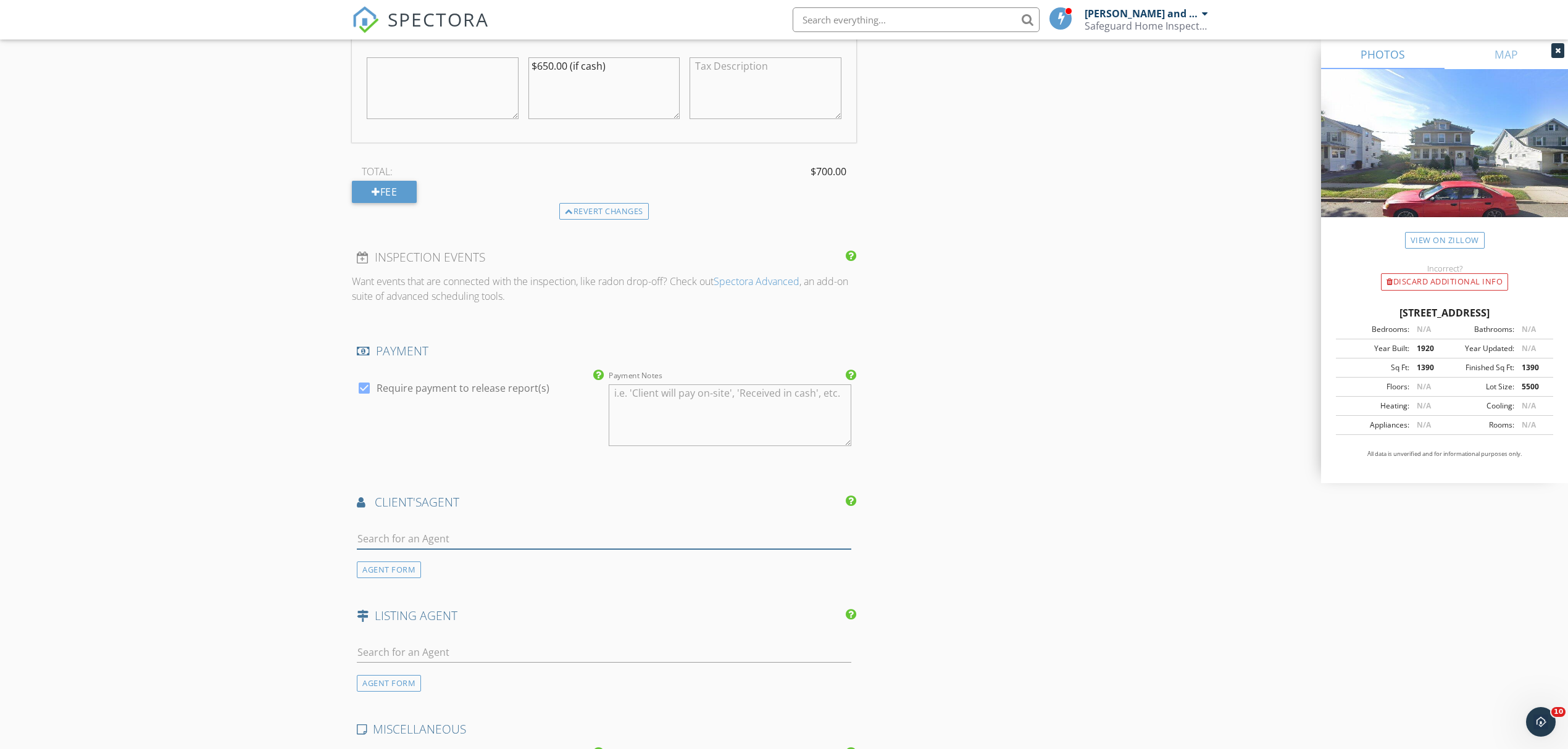
click at [487, 532] on input "text" at bounding box center [604, 538] width 494 height 20
type input "[PERSON_NAME]"
click at [486, 560] on li "[PERSON_NAME]" at bounding box center [603, 566] width 493 height 34
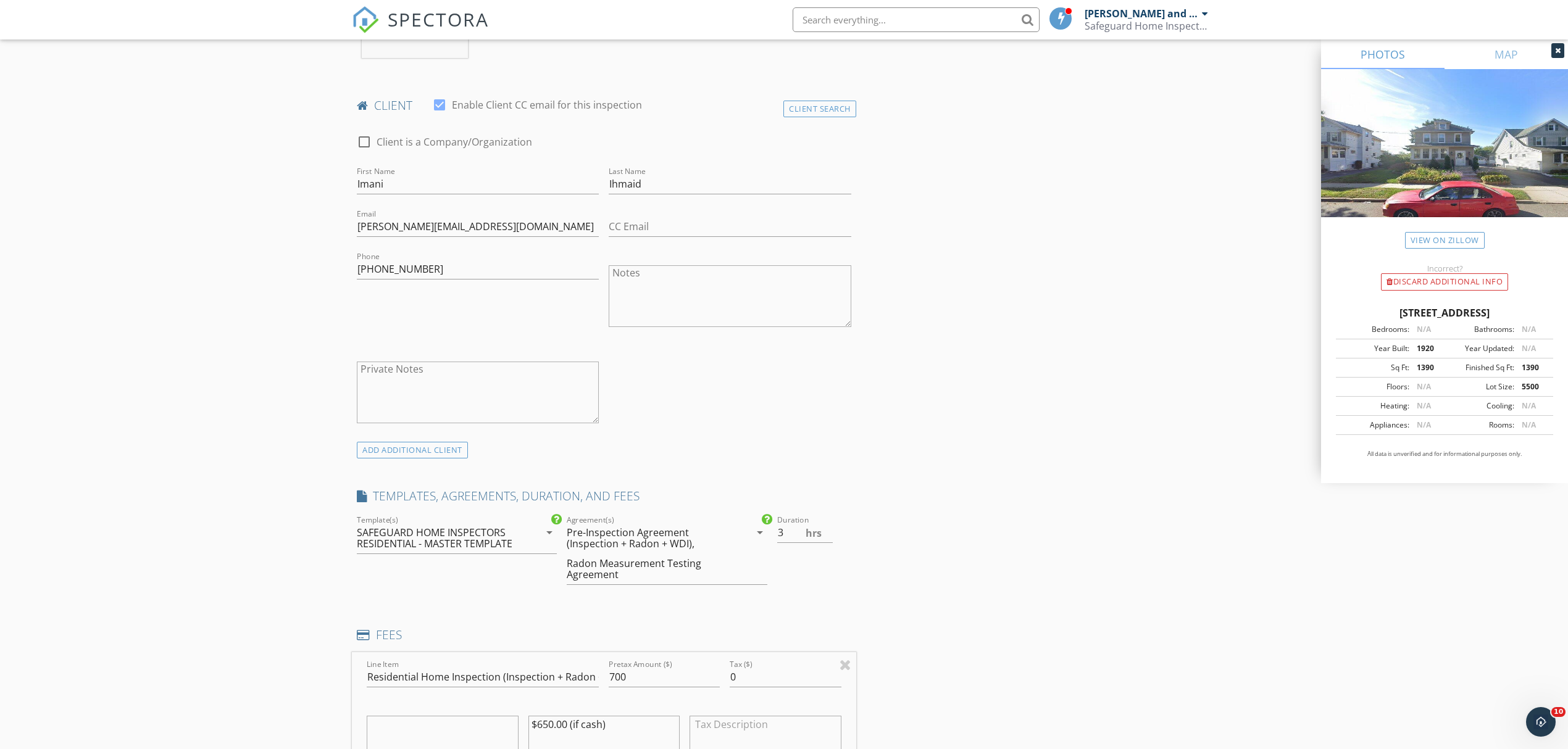
scroll to position [0, 0]
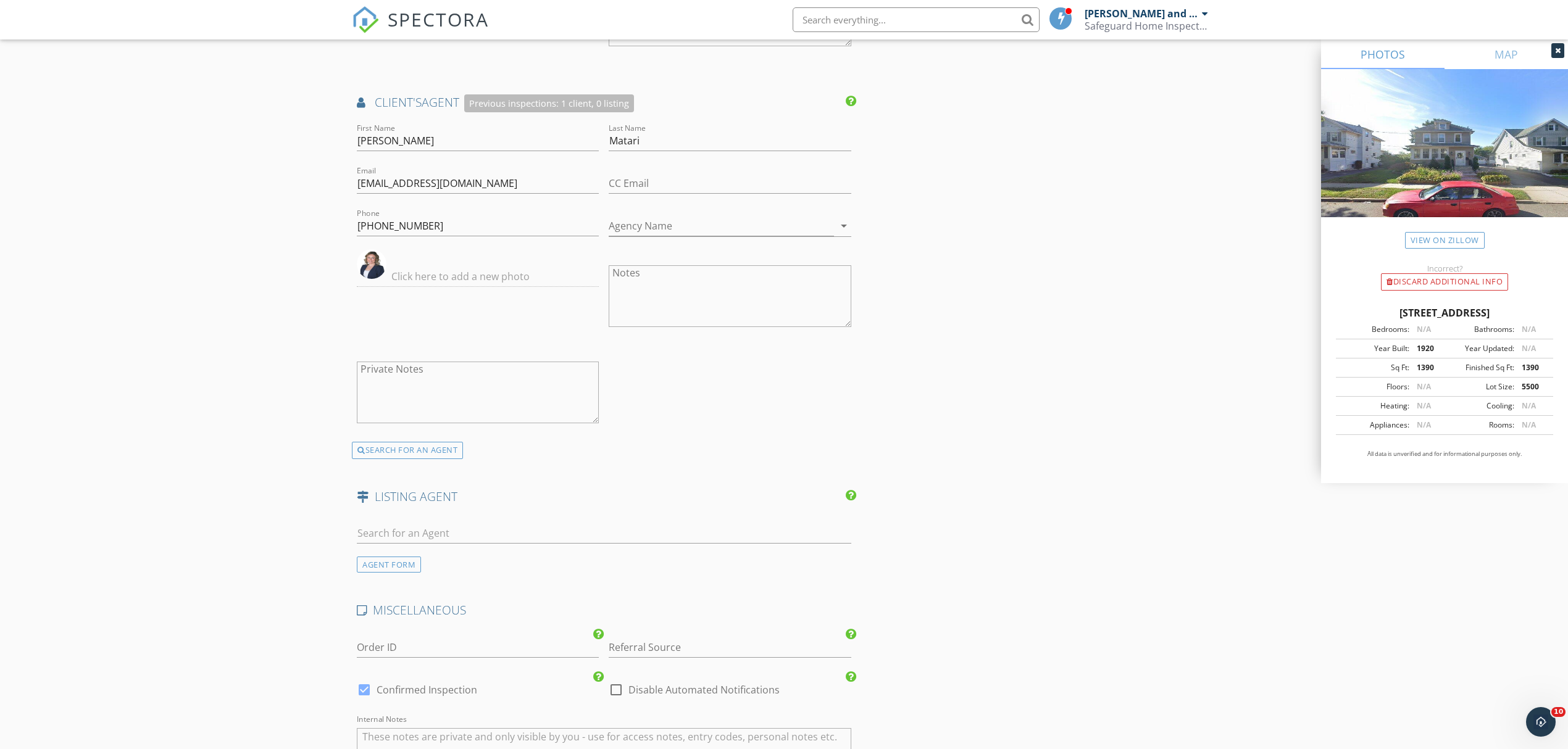
scroll to position [1892, 0]
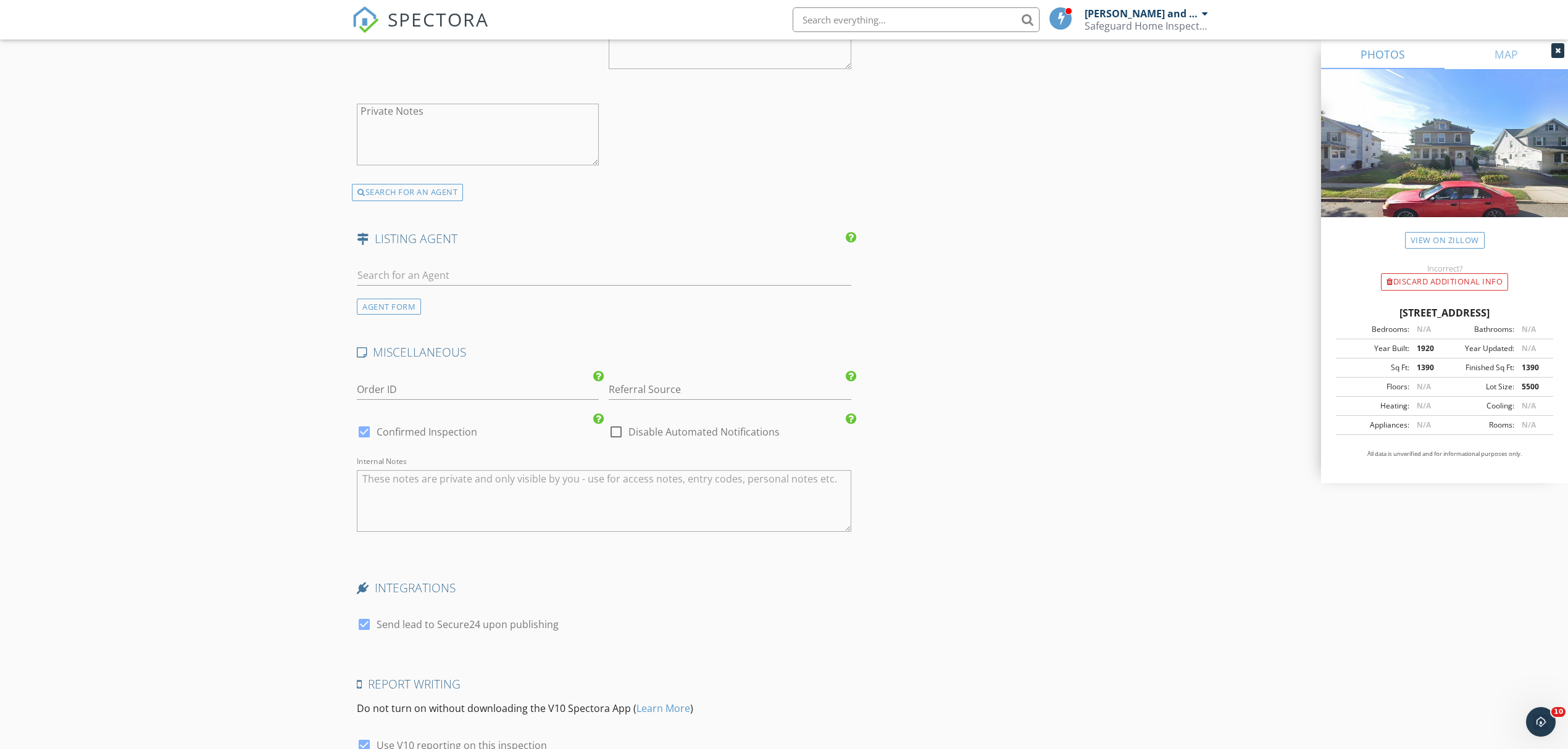
click at [363, 621] on div at bounding box center [365, 625] width 21 height 21
checkbox input "false"
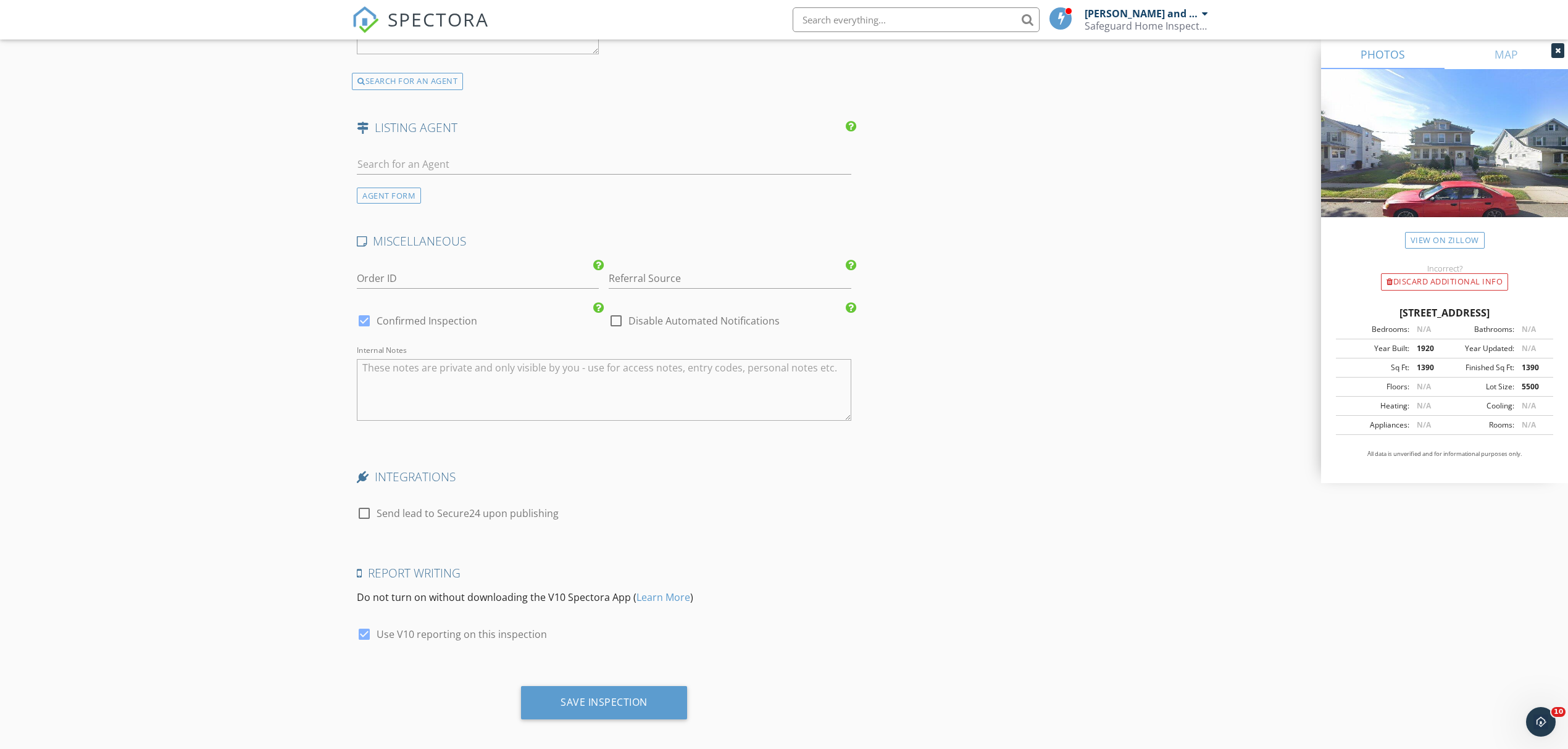
scroll to position [2004, 0]
click at [662, 697] on div "Save Inspection" at bounding box center [604, 701] width 166 height 33
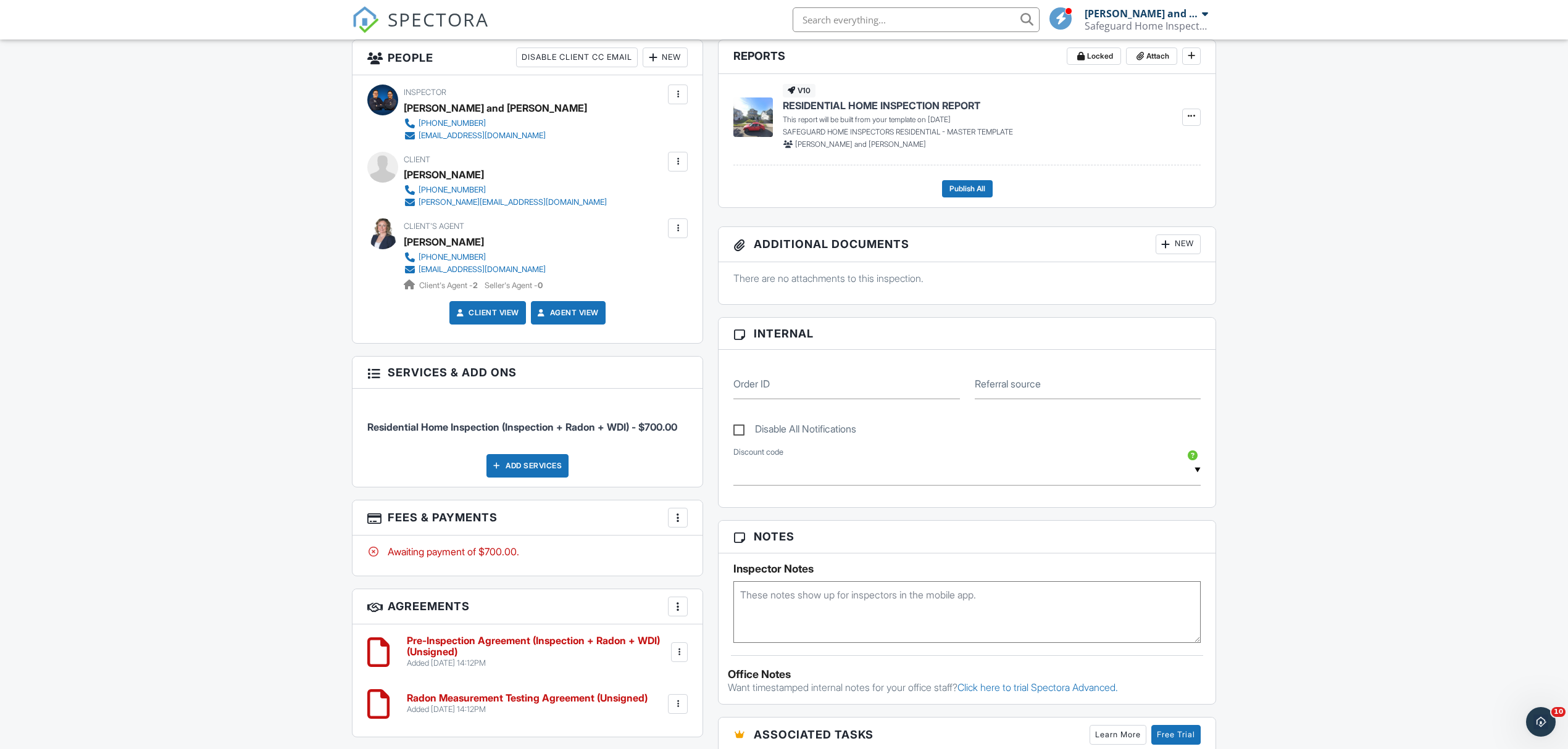
scroll to position [411, 0]
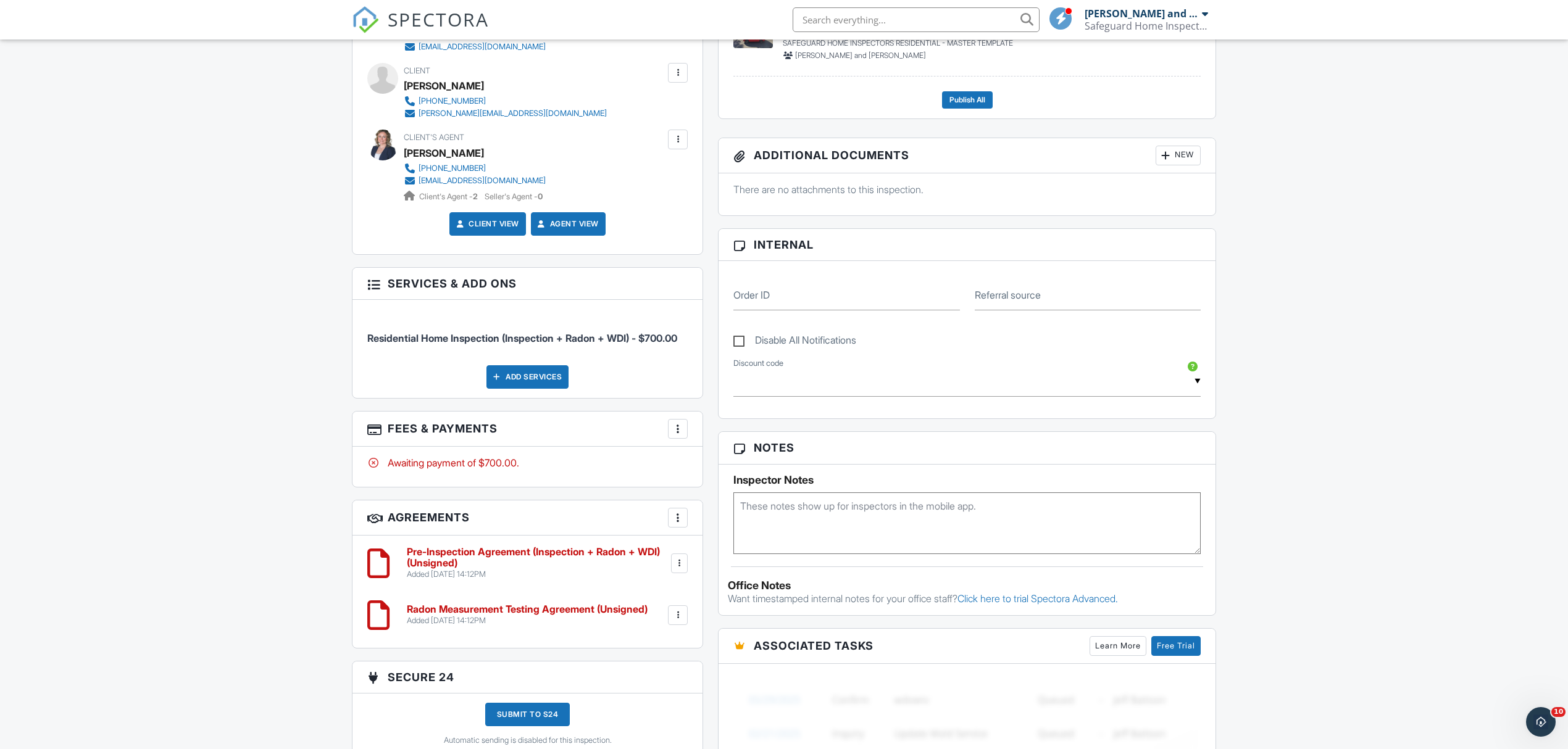
click at [675, 435] on div at bounding box center [677, 429] width 12 height 12
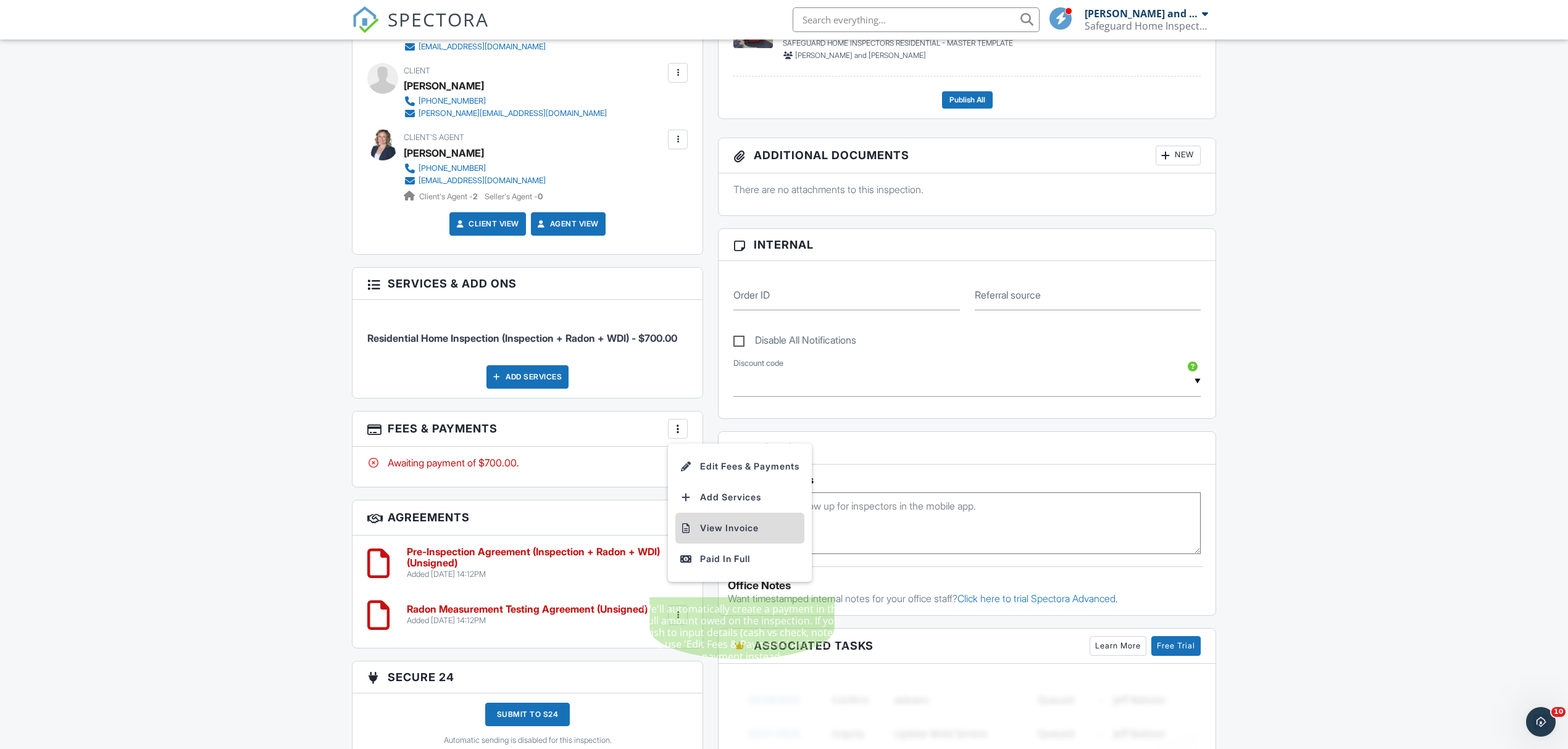
click at [737, 541] on li "View Invoice" at bounding box center [740, 528] width 129 height 31
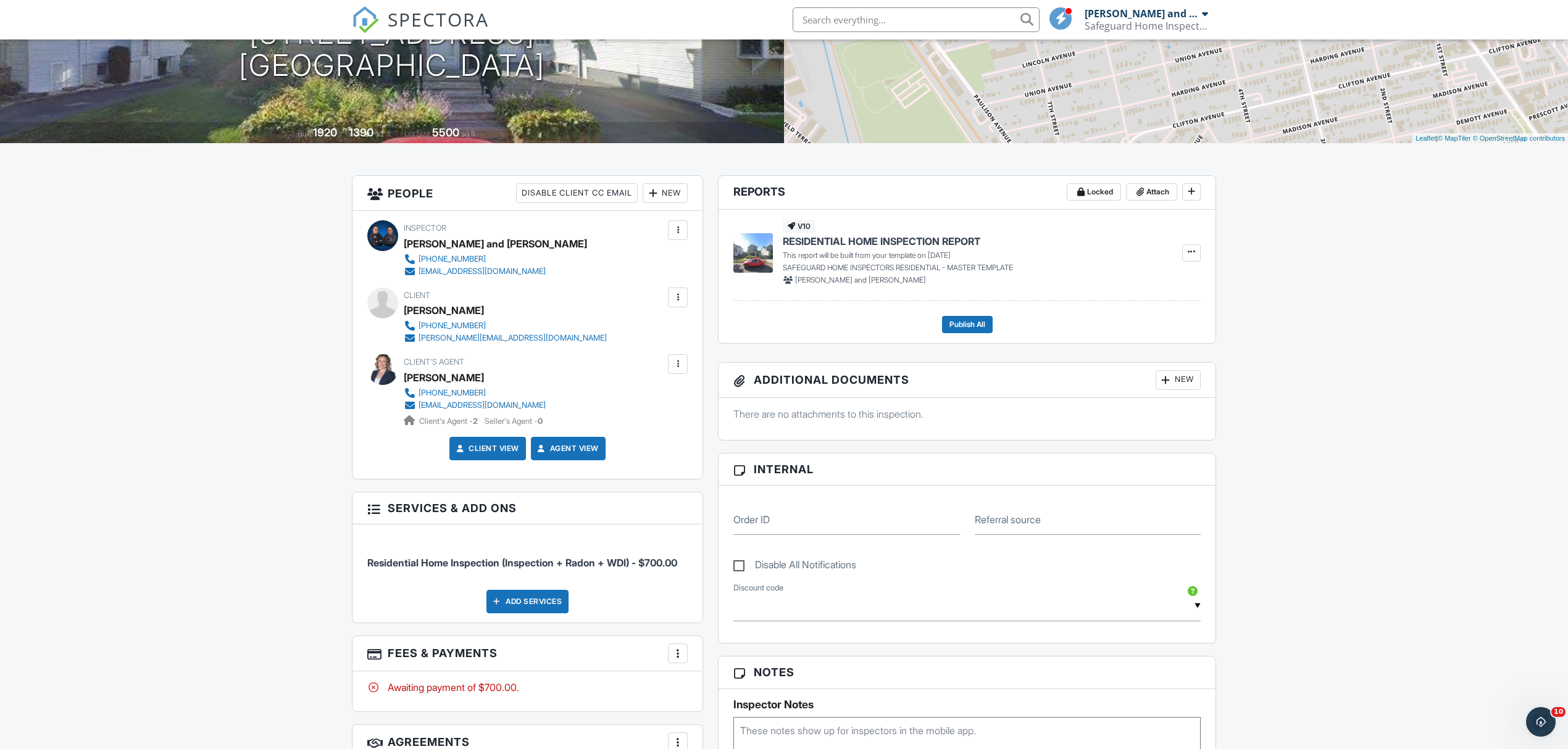
scroll to position [0, 0]
